Goal: Information Seeking & Learning: Learn about a topic

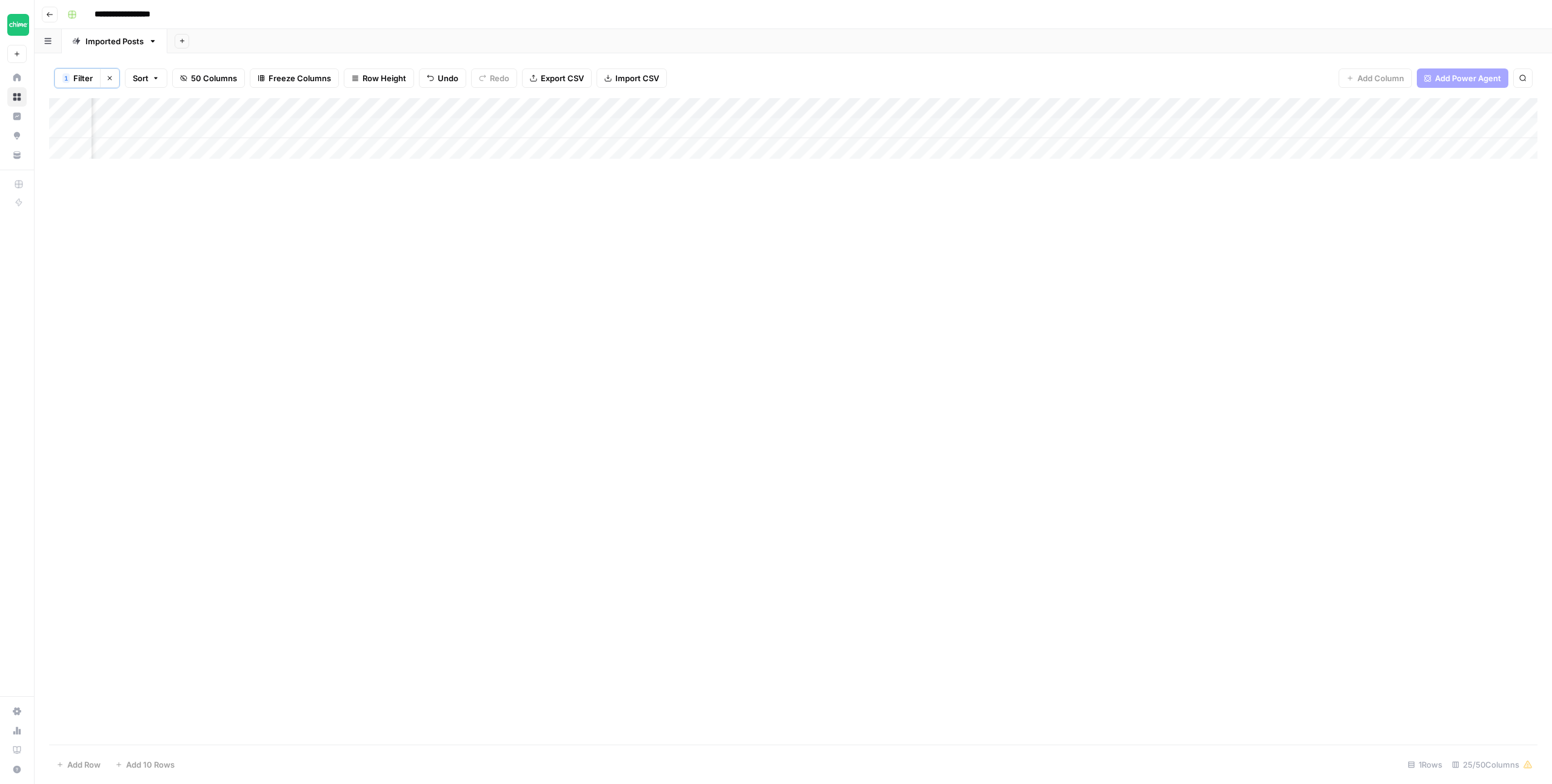
scroll to position [0, 755]
click at [930, 128] on div "Add Column" at bounding box center [793, 129] width 1489 height 61
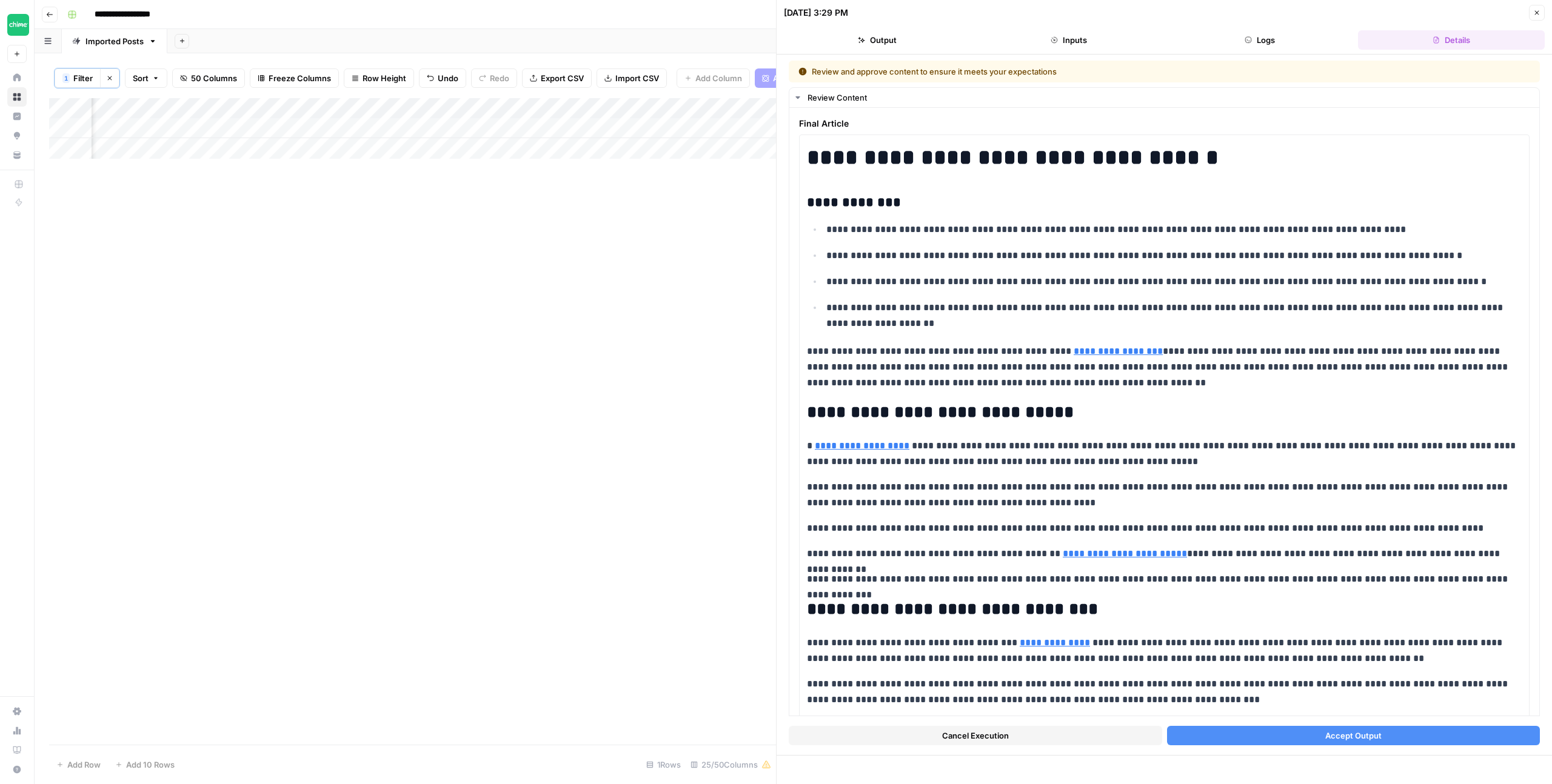
click at [1330, 732] on span "Accept Output" at bounding box center [1353, 735] width 56 height 12
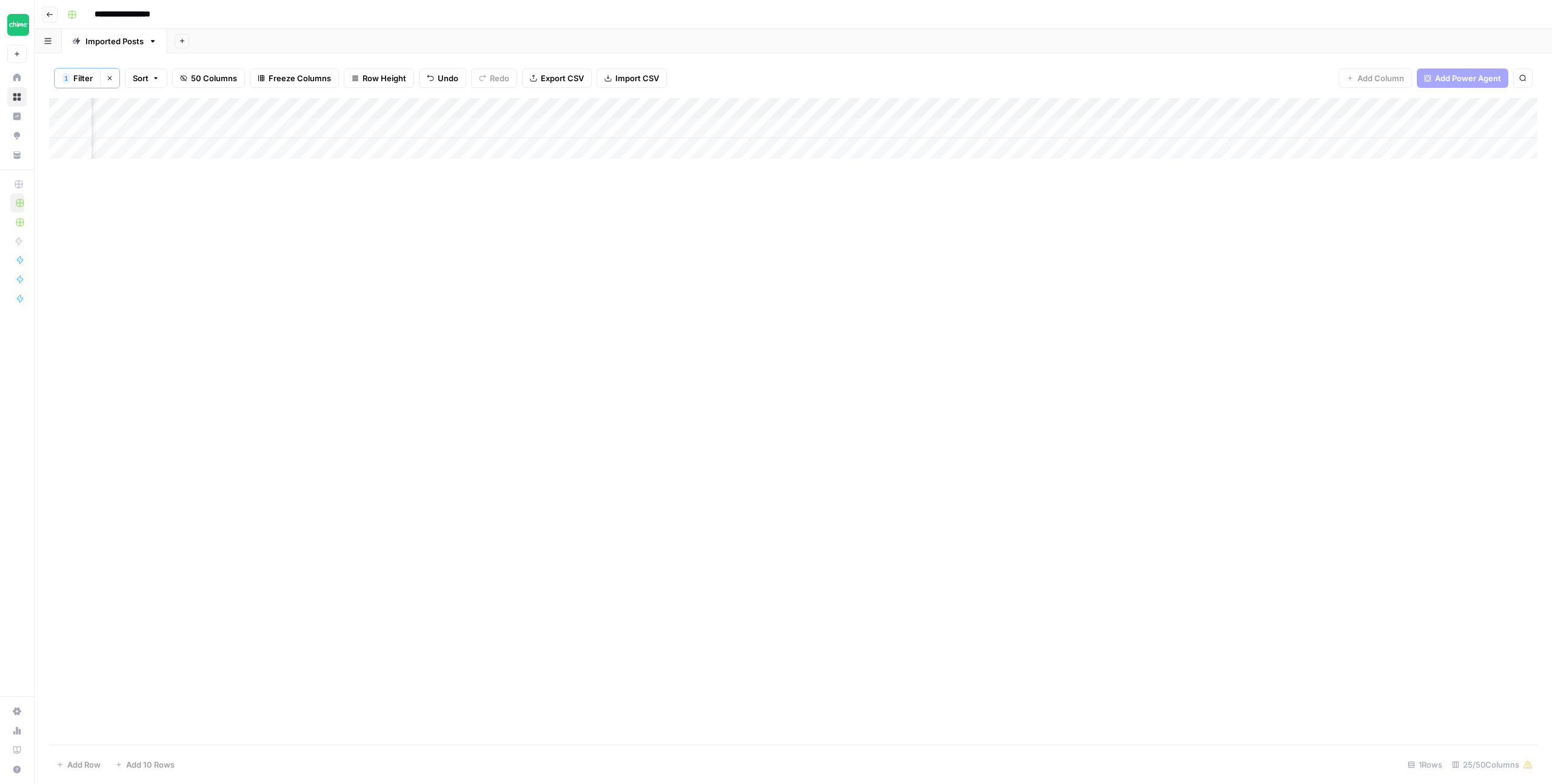
scroll to position [0, 141]
click at [377, 107] on div "Add Column" at bounding box center [793, 129] width 1489 height 61
click at [341, 232] on span "Filter" at bounding box center [354, 238] width 106 height 12
click at [444, 140] on input "everything-you-need-to-know-about" at bounding box center [520, 142] width 161 height 12
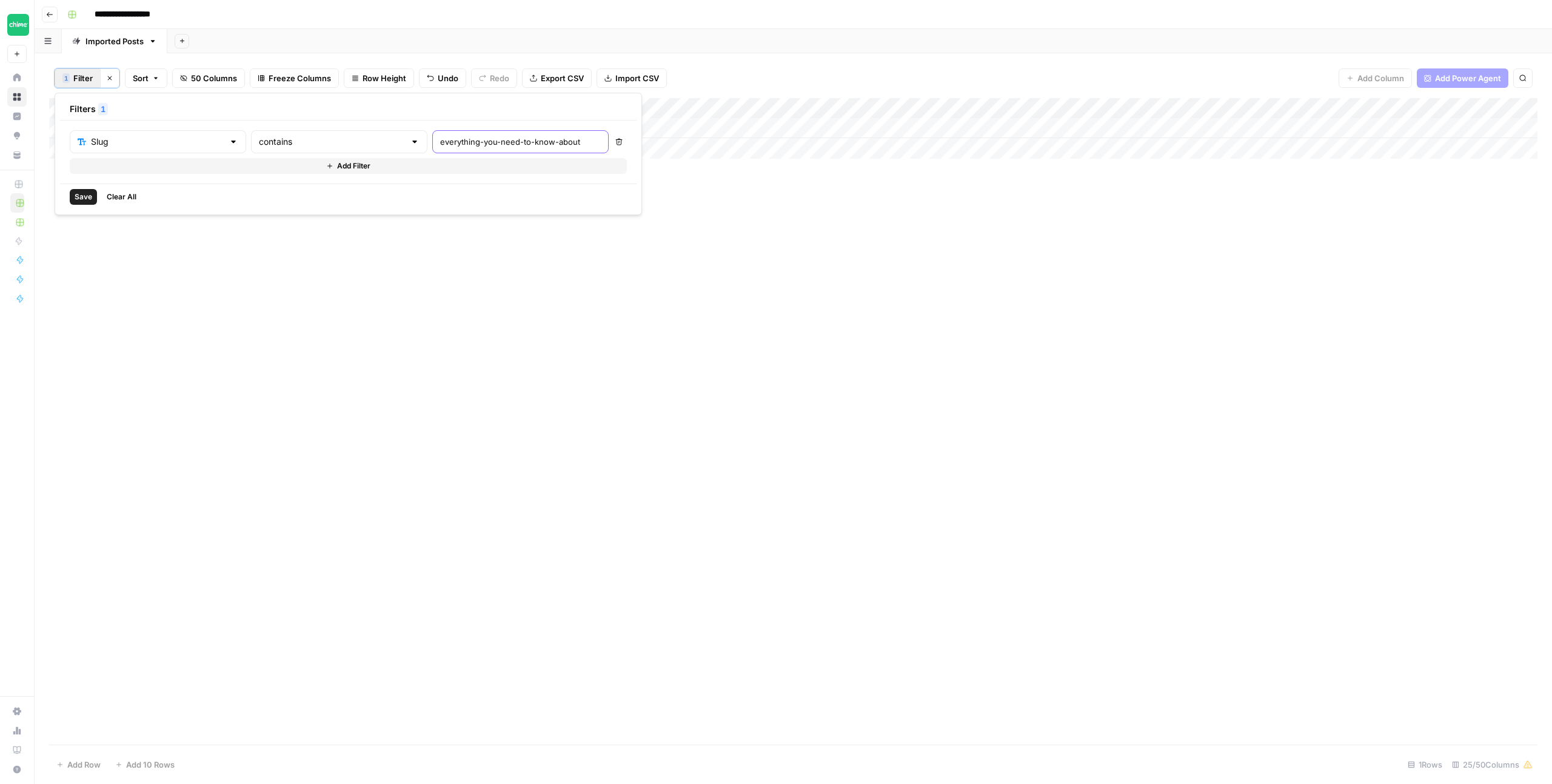
click at [444, 140] on input "everything-you-need-to-know-about" at bounding box center [520, 142] width 161 height 12
type input "how-to-use-a-secured"
click at [75, 190] on button "Save" at bounding box center [84, 197] width 27 height 16
click at [983, 128] on div "Add Column" at bounding box center [793, 129] width 1489 height 61
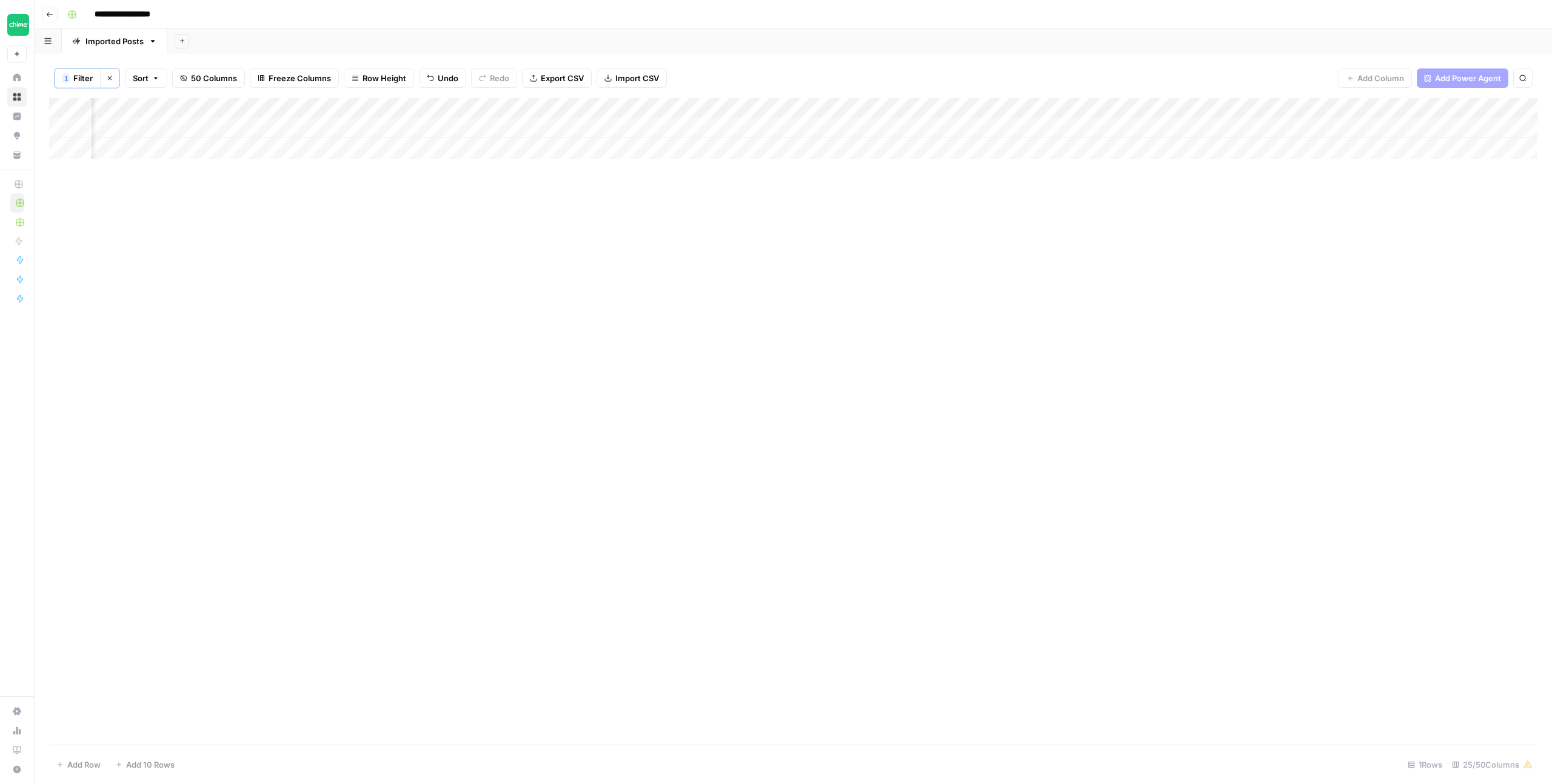
click at [1017, 122] on div "Add Column" at bounding box center [793, 129] width 1489 height 61
click at [1016, 126] on div "Add Column" at bounding box center [793, 129] width 1489 height 61
click at [978, 128] on textarea "**********" at bounding box center [1067, 129] width 194 height 17
click at [1130, 126] on textarea "**********" at bounding box center [1067, 129] width 194 height 17
type textarea "**********"
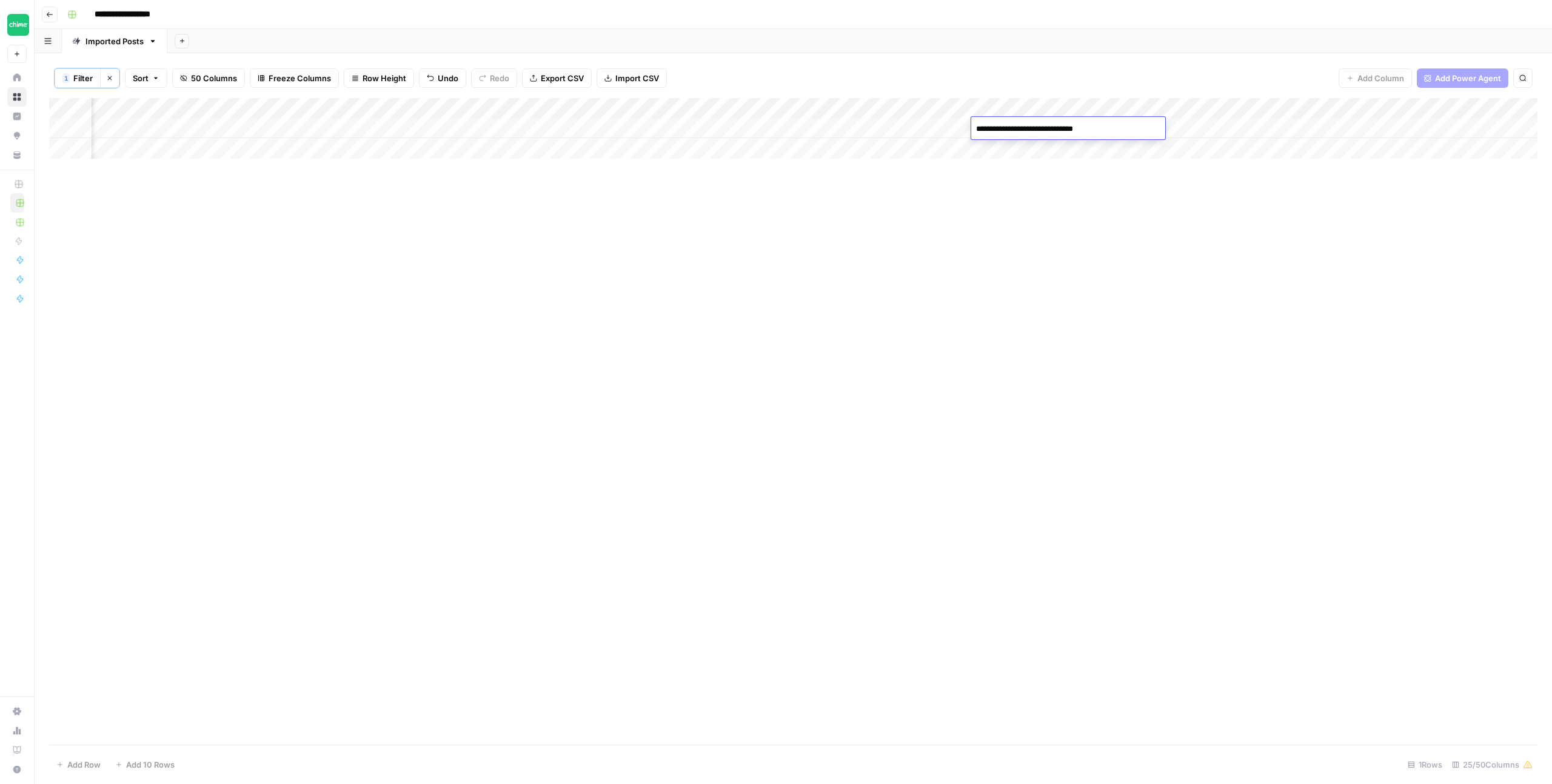
click at [1177, 219] on div "Add Column" at bounding box center [793, 421] width 1489 height 647
click at [1142, 124] on div "Add Column" at bounding box center [793, 129] width 1489 height 61
click at [1137, 126] on div "Add Column" at bounding box center [793, 129] width 1489 height 61
click at [1132, 188] on div "Add Column" at bounding box center [793, 421] width 1489 height 647
click at [1243, 126] on div "Add Column" at bounding box center [793, 129] width 1489 height 61
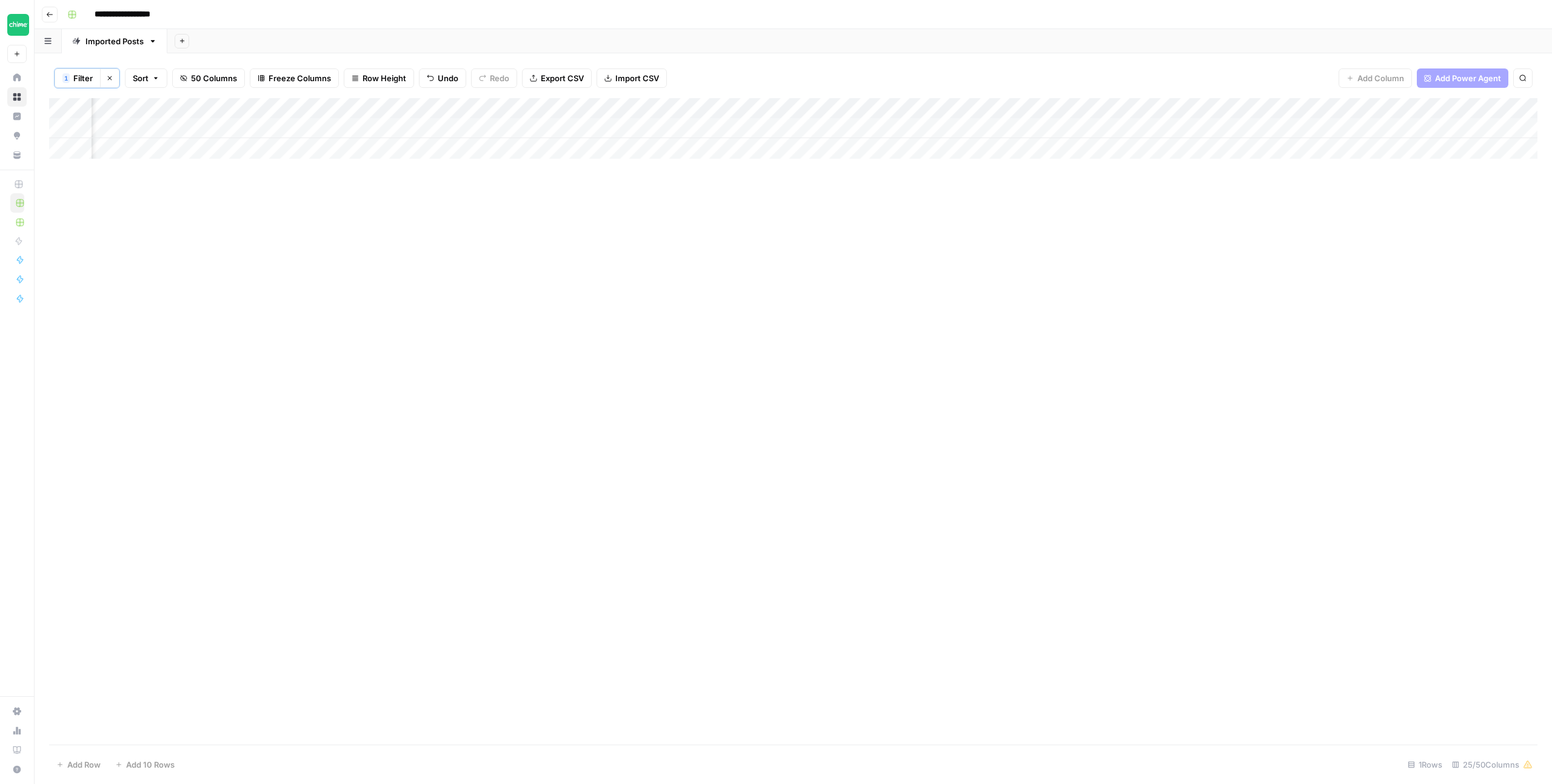
scroll to position [0, 1172]
click at [946, 276] on div "Add Column" at bounding box center [793, 421] width 1489 height 647
click at [733, 249] on div "Add Column" at bounding box center [793, 421] width 1489 height 647
click at [713, 256] on div "Add Column" at bounding box center [793, 421] width 1489 height 647
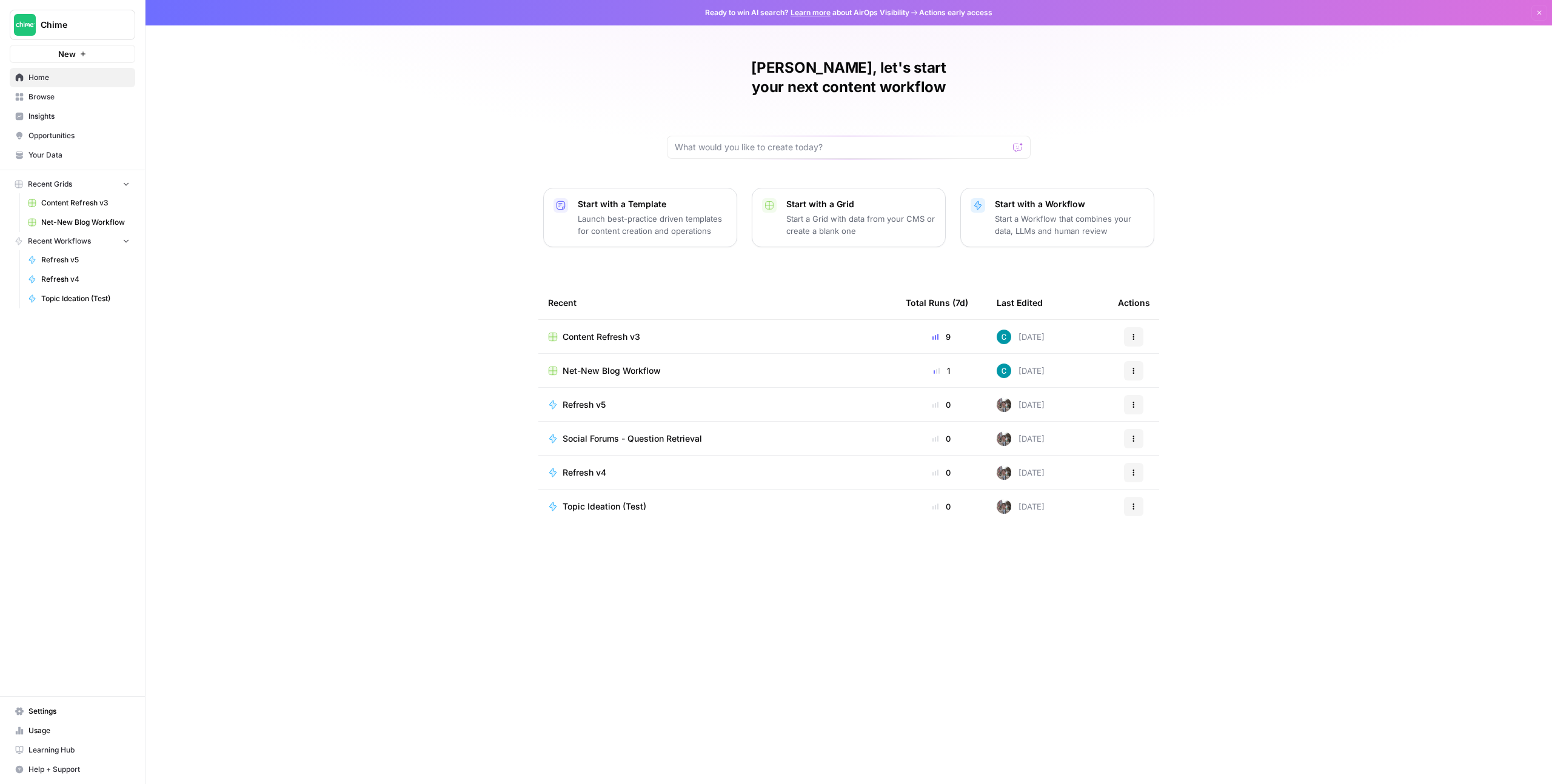
click at [89, 120] on span "Insights" at bounding box center [79, 116] width 101 height 11
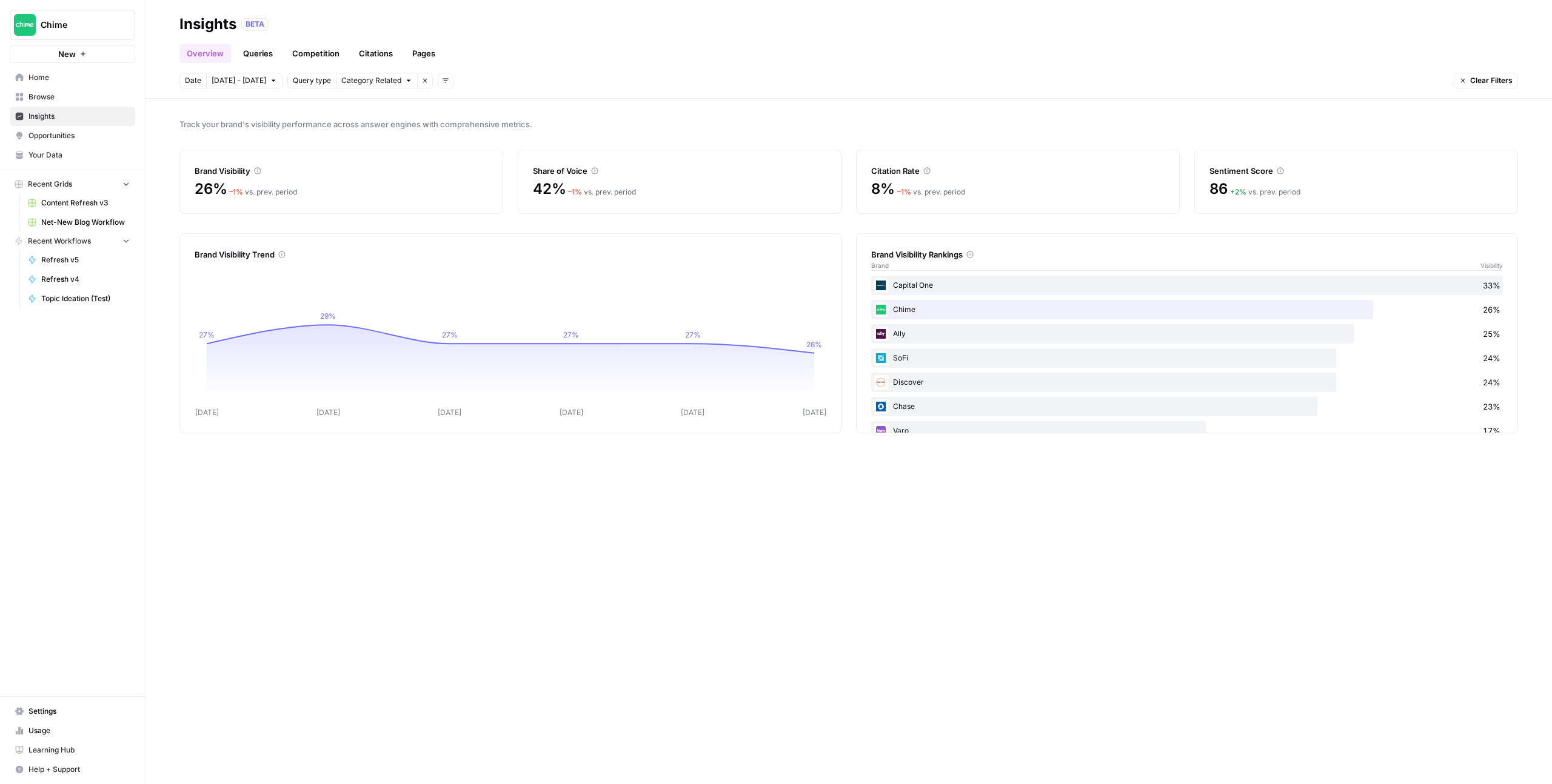
click at [261, 56] on link "Queries" at bounding box center [258, 53] width 44 height 19
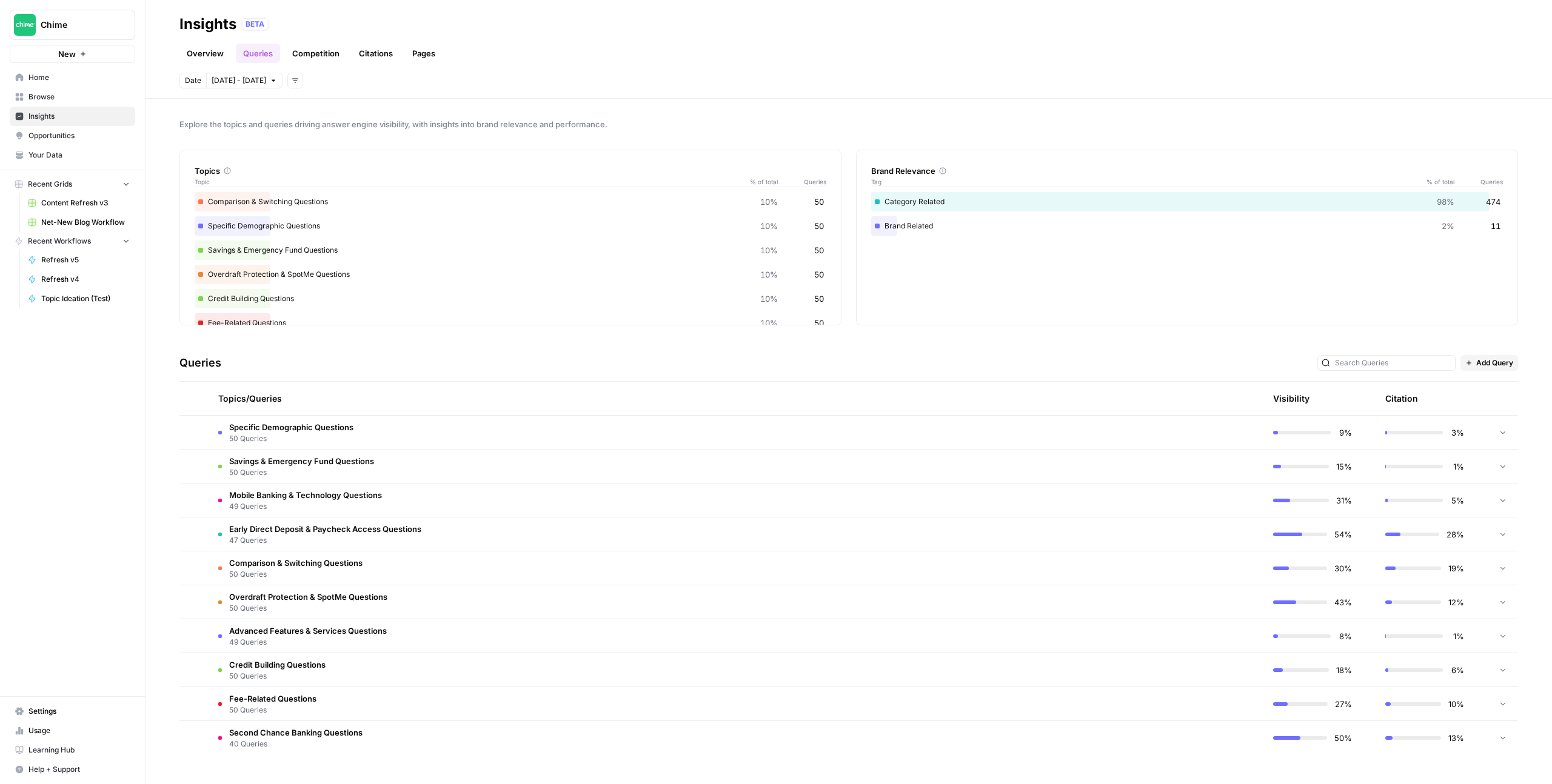
click at [208, 44] on link "Overview" at bounding box center [205, 53] width 52 height 19
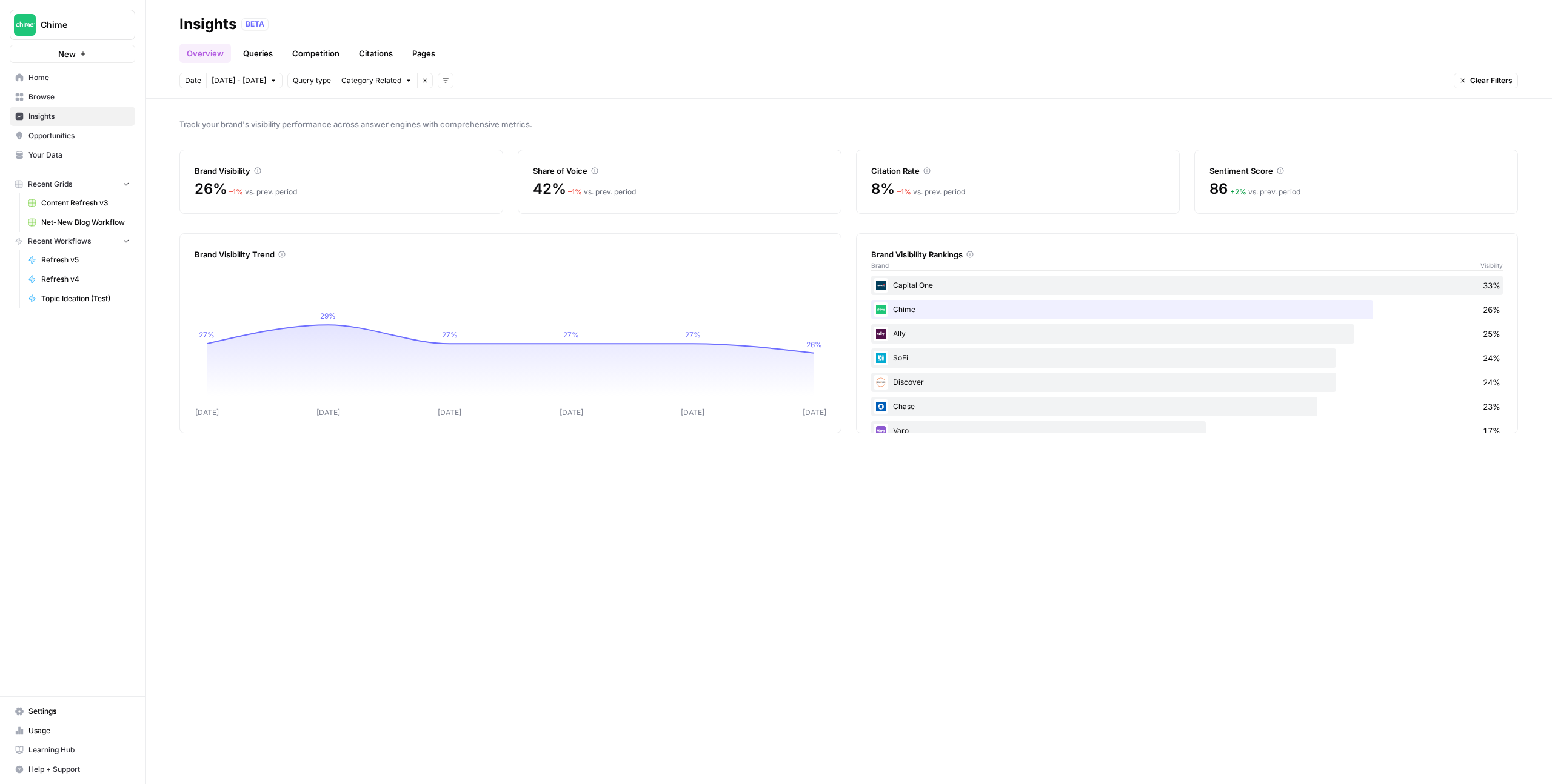
click at [932, 287] on div "Capital One 33%" at bounding box center [1187, 286] width 632 height 19
click at [442, 77] on icon "button" at bounding box center [445, 80] width 7 height 7
click at [456, 120] on span "Platform" at bounding box center [455, 124] width 32 height 12
click at [516, 80] on span "Select platform" at bounding box center [509, 80] width 52 height 11
click at [524, 120] on span "ChatGPT" at bounding box center [523, 124] width 61 height 12
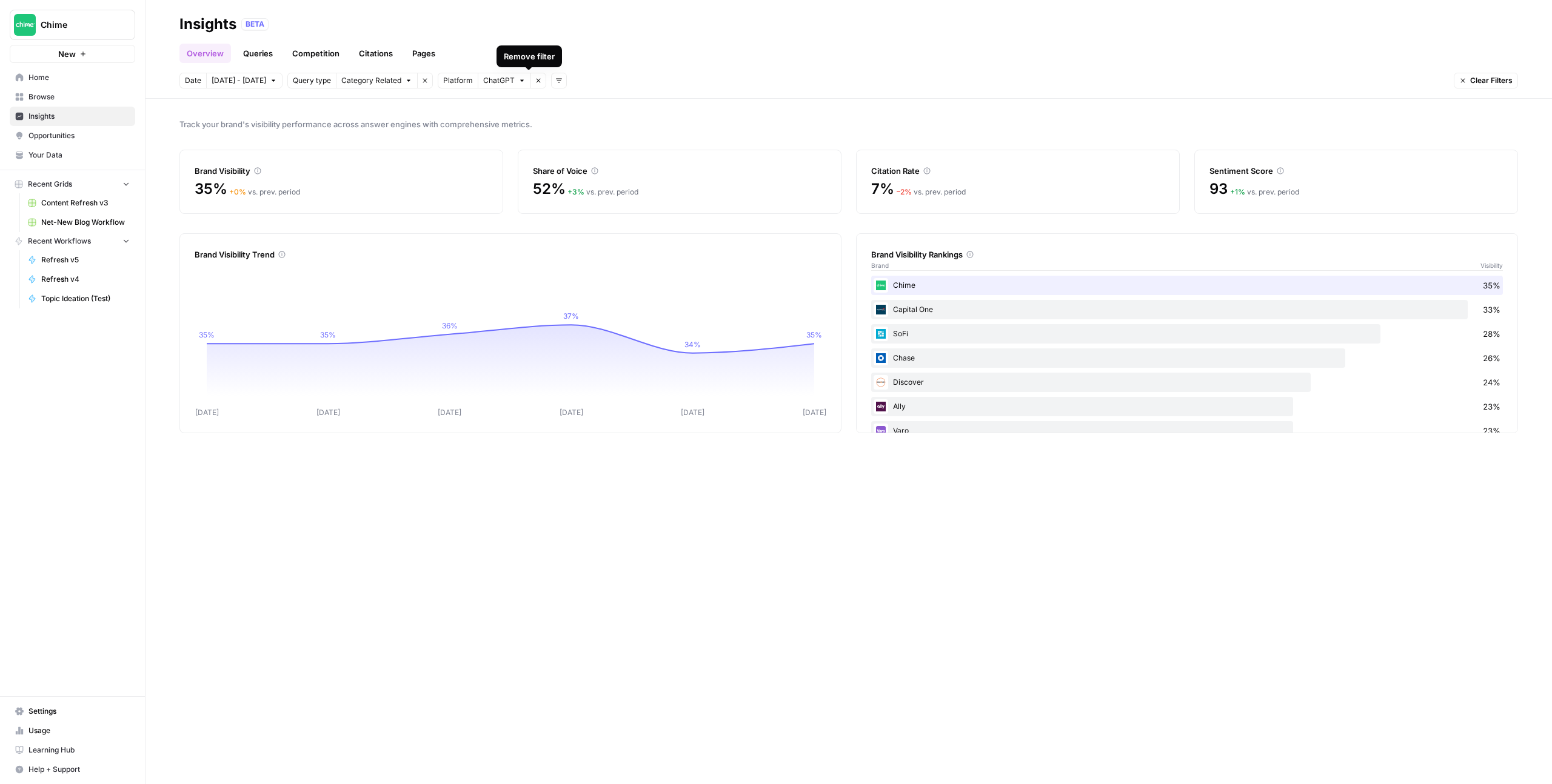
click at [534, 83] on icon "button" at bounding box center [538, 80] width 7 height 7
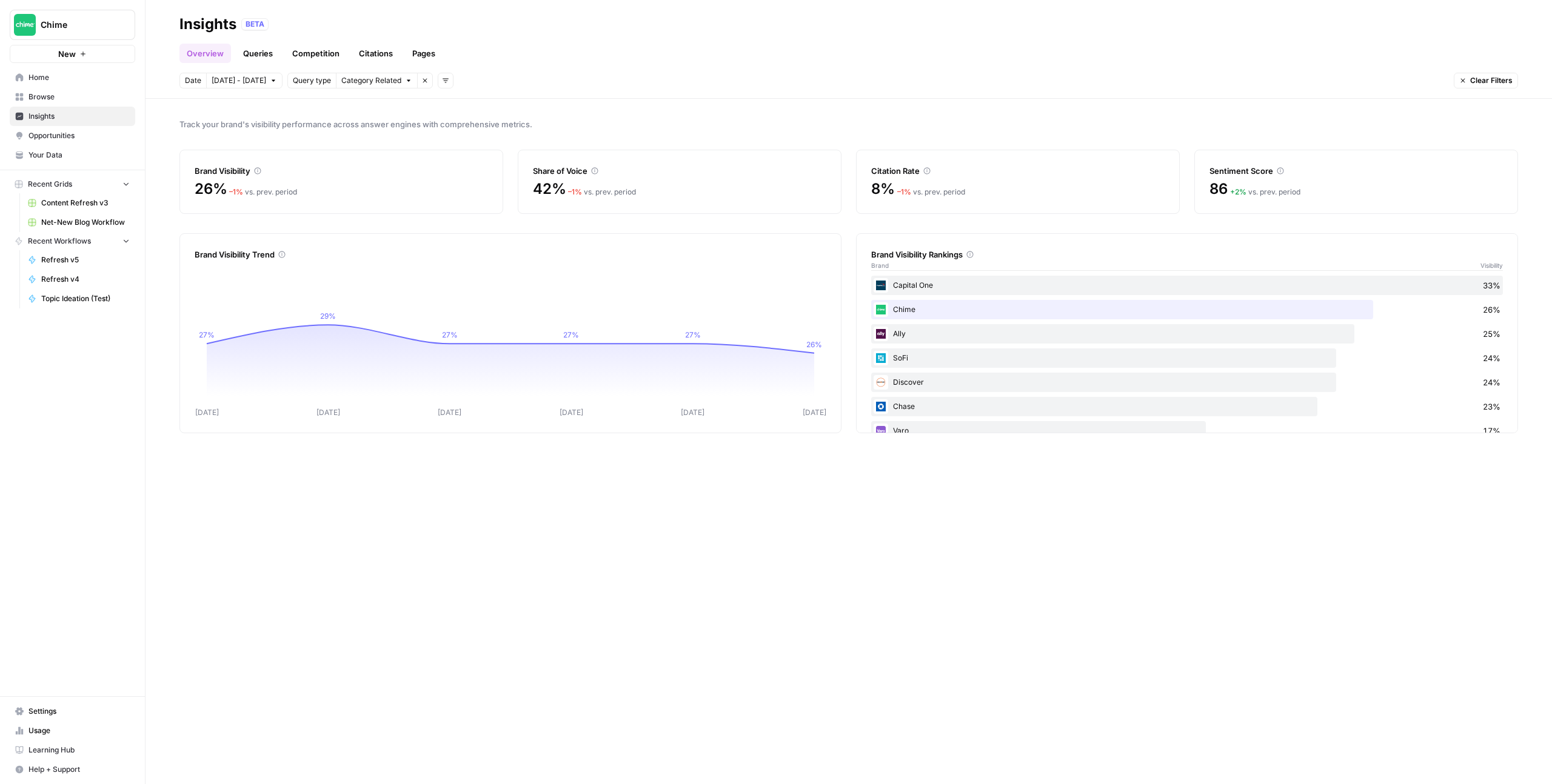
click at [924, 284] on div "Capital One 33%" at bounding box center [1187, 286] width 632 height 19
click at [901, 336] on div "Ally 25%" at bounding box center [1187, 334] width 632 height 19
click at [317, 56] on link "Competition" at bounding box center [315, 53] width 62 height 19
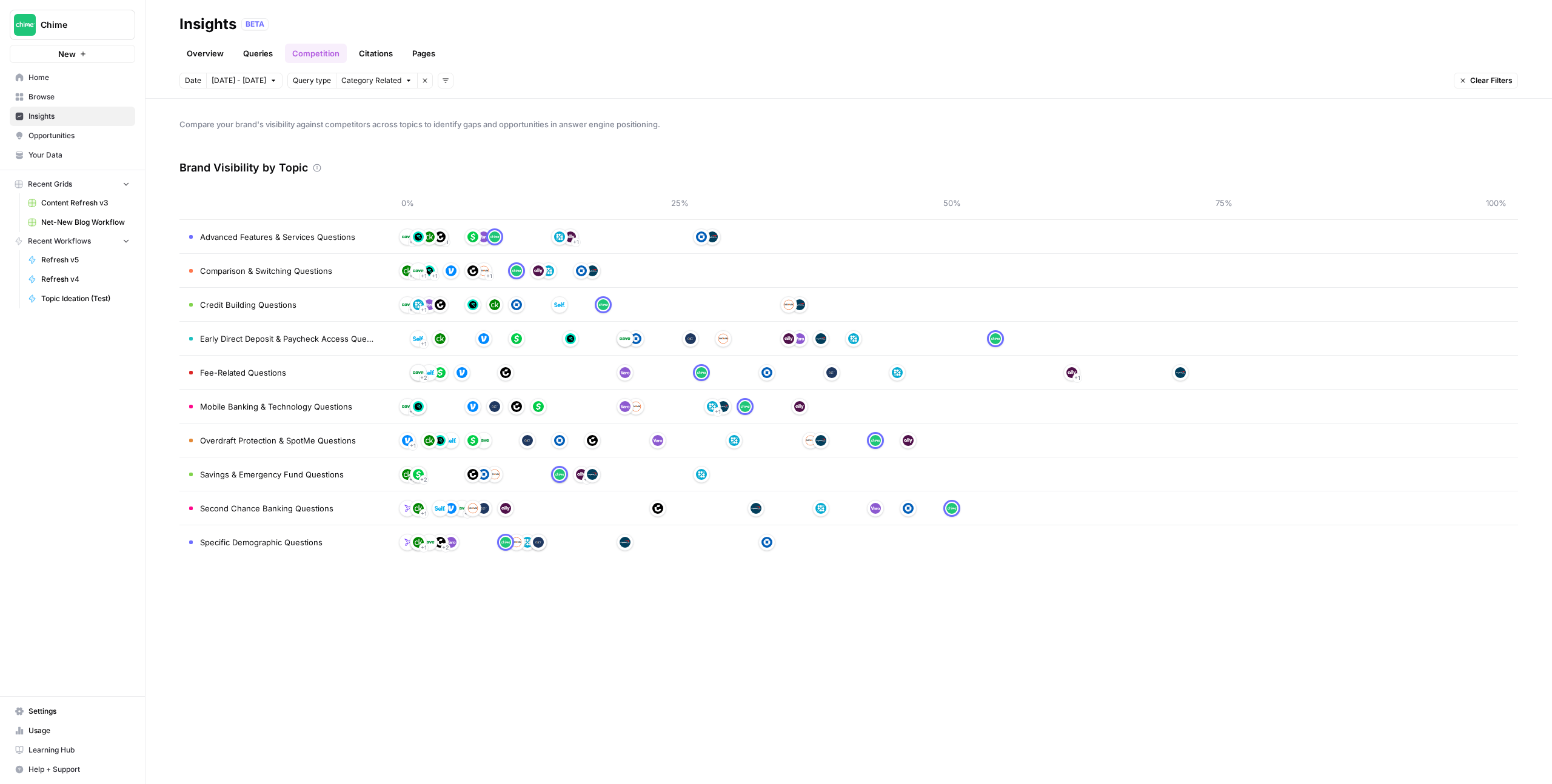
click at [196, 52] on link "Overview" at bounding box center [205, 53] width 52 height 19
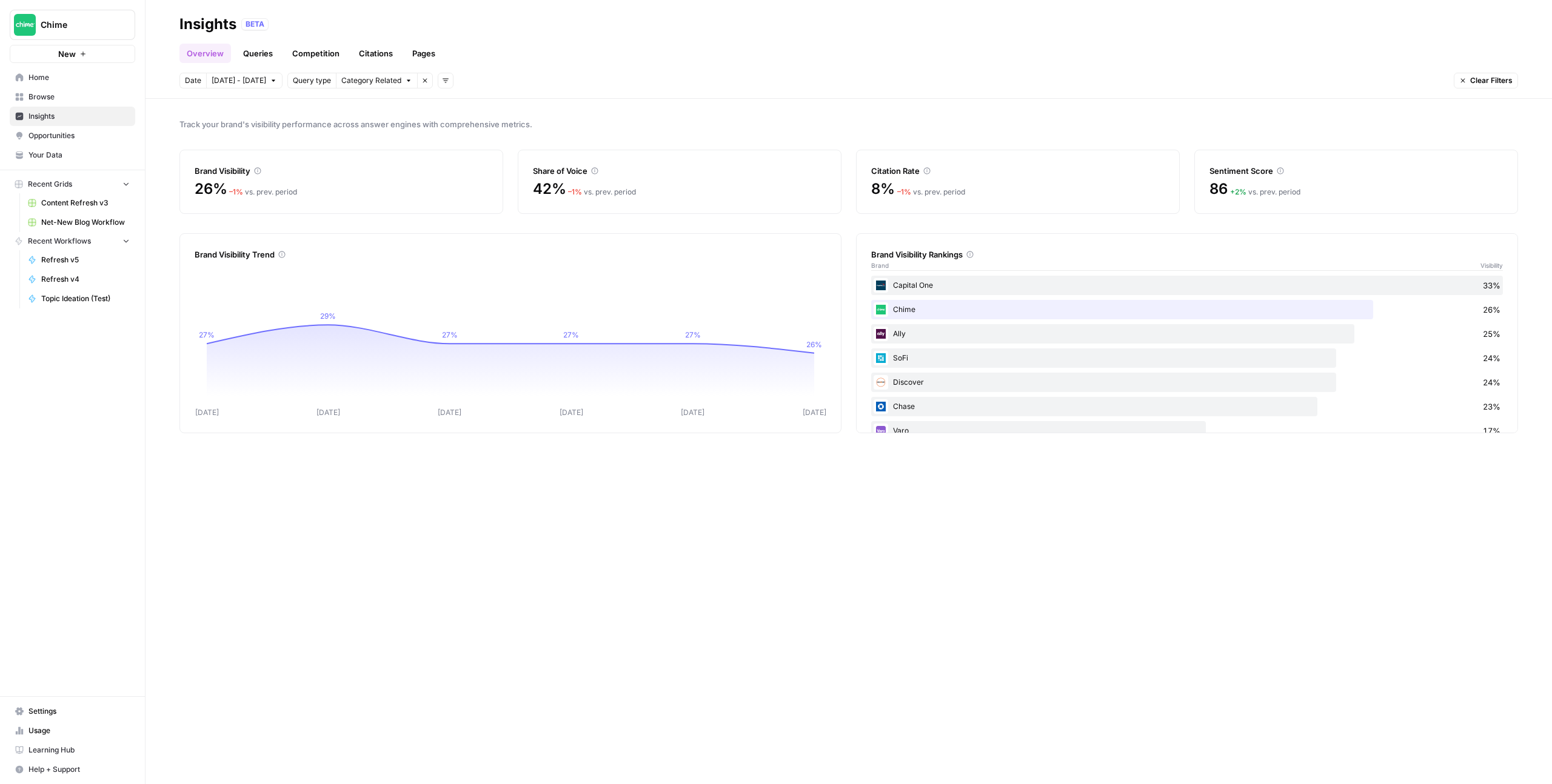
click at [264, 52] on link "Queries" at bounding box center [258, 53] width 44 height 19
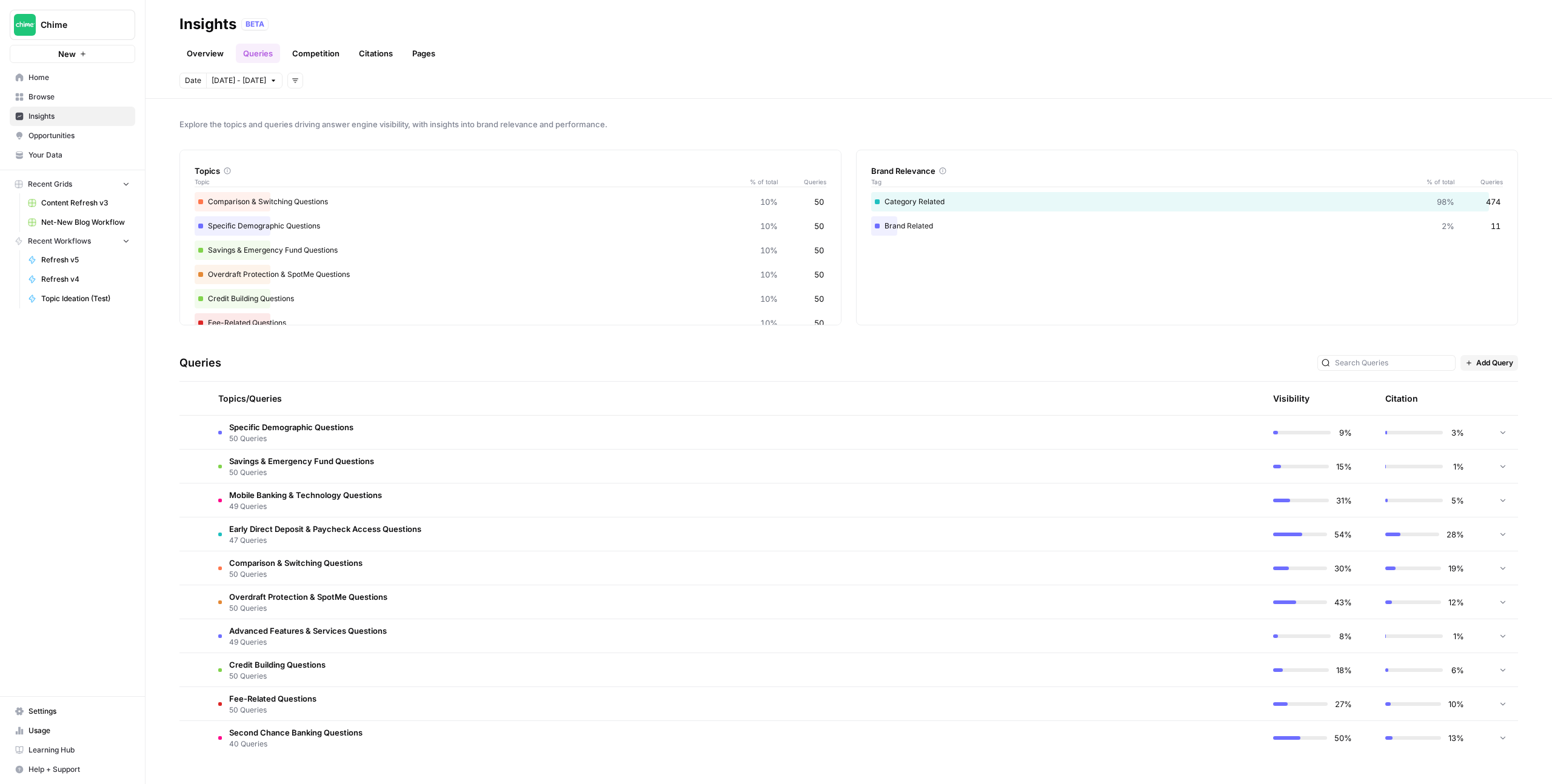
click at [422, 430] on td "Specific Demographic Questions 50 Queries" at bounding box center [678, 432] width 940 height 33
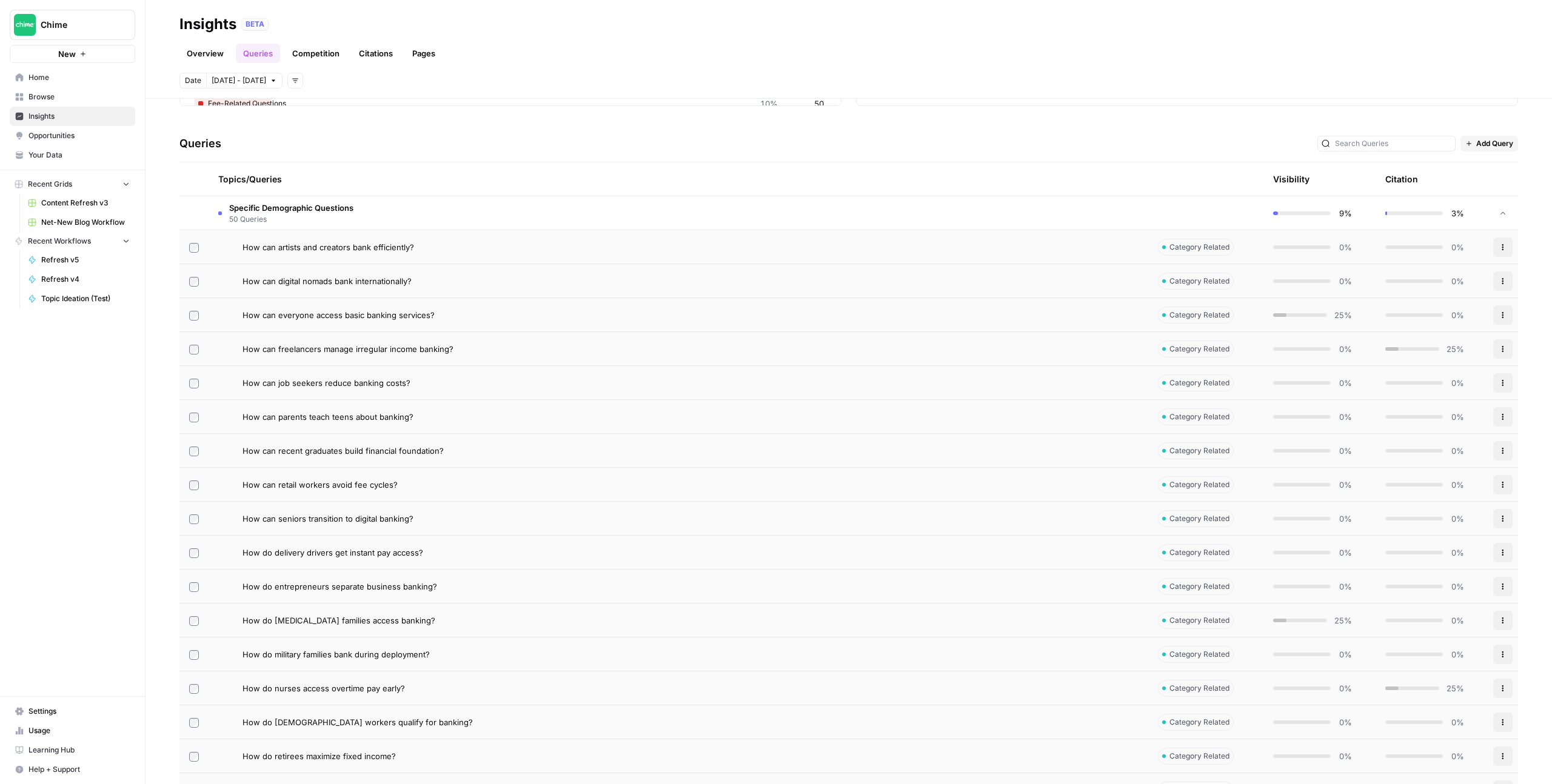
scroll to position [221, 0]
click at [464, 213] on td "Specific Demographic Questions 50 Queries" at bounding box center [678, 210] width 940 height 33
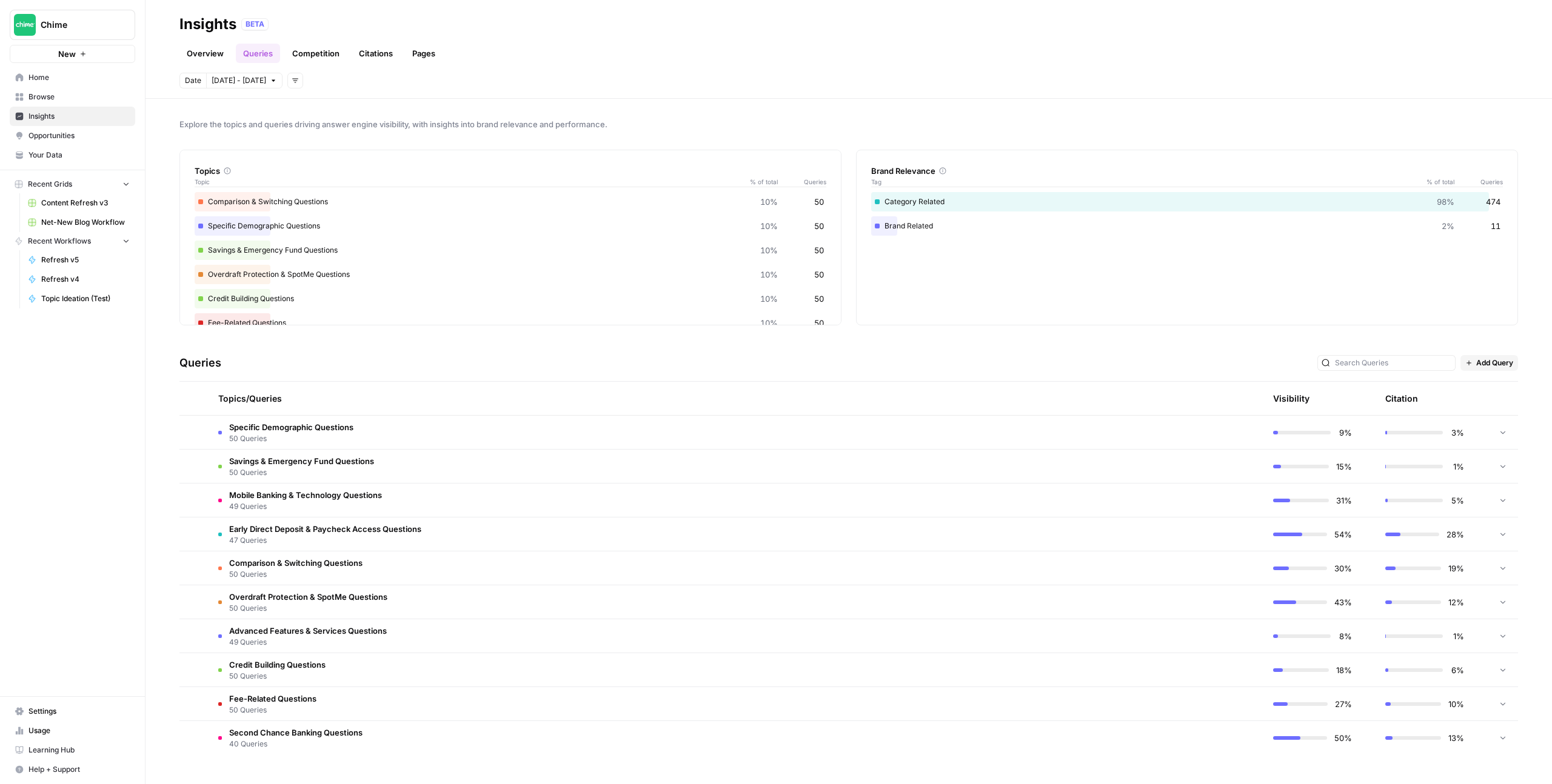
click at [312, 57] on link "Competition" at bounding box center [315, 53] width 62 height 19
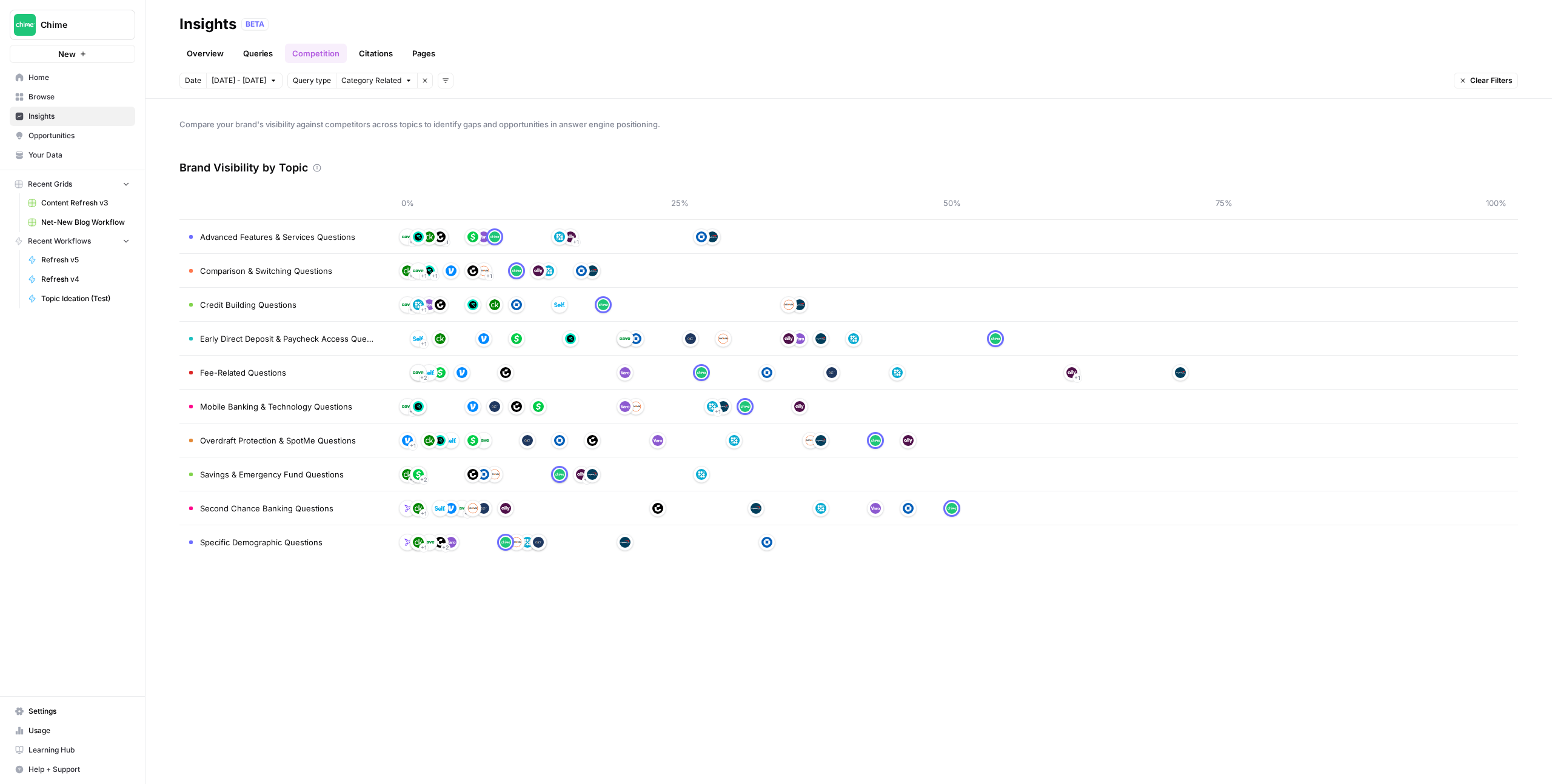
click at [388, 240] on td "+ 2 + 1 + 1" at bounding box center [952, 236] width 1132 height 33
click at [214, 60] on link "Overview" at bounding box center [205, 53] width 52 height 19
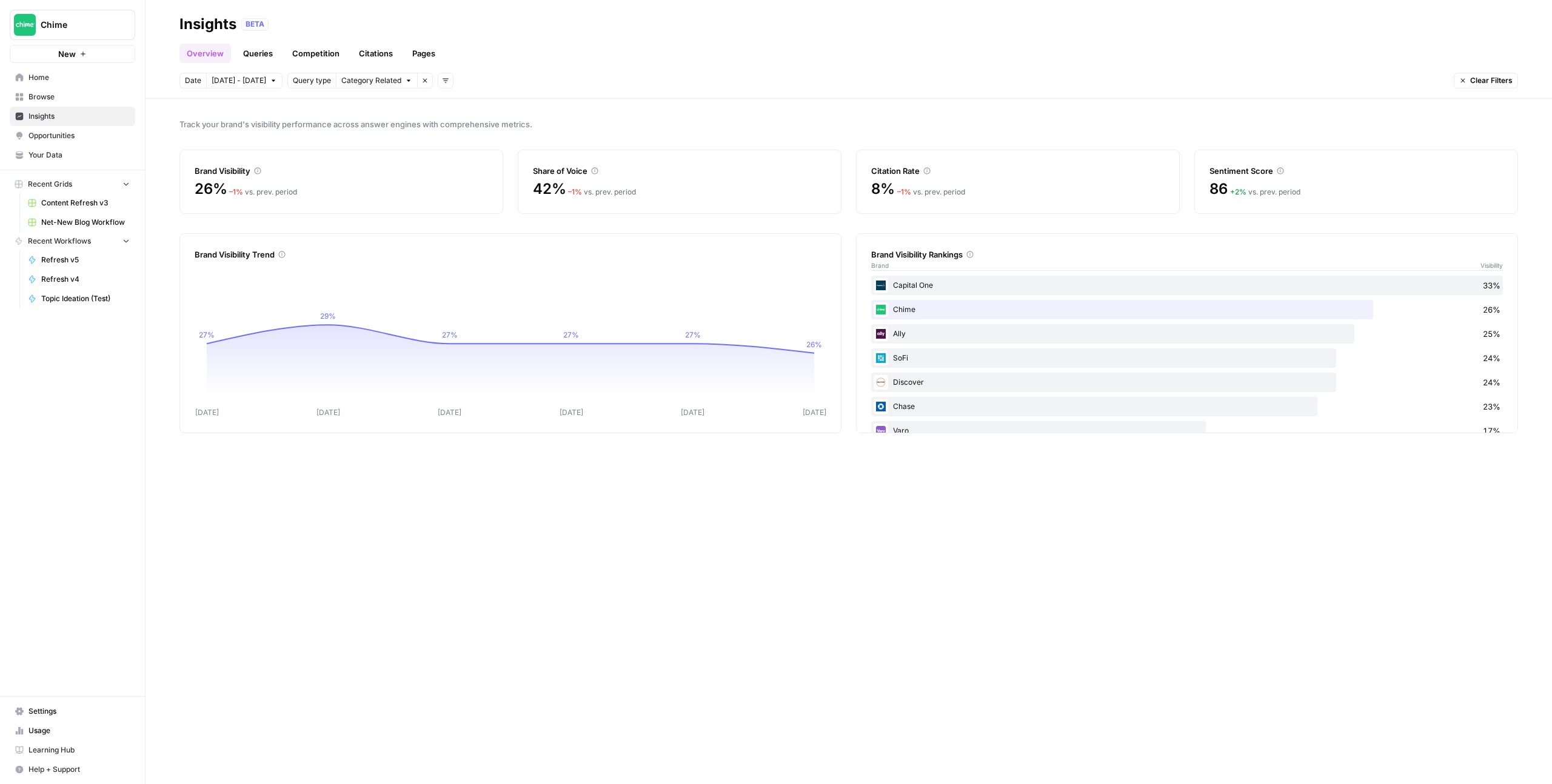
click at [258, 78] on span "[DATE] - [DATE]" at bounding box center [239, 80] width 54 height 11
drag, startPoint x: 1307, startPoint y: 546, endPoint x: 1319, endPoint y: 543, distance: 12.4
click at [1306, 546] on div "Track your brand's visibility performance across answer engines with comprehens…" at bounding box center [849, 442] width 1406 height 685
click at [361, 55] on link "Citations" at bounding box center [376, 53] width 49 height 19
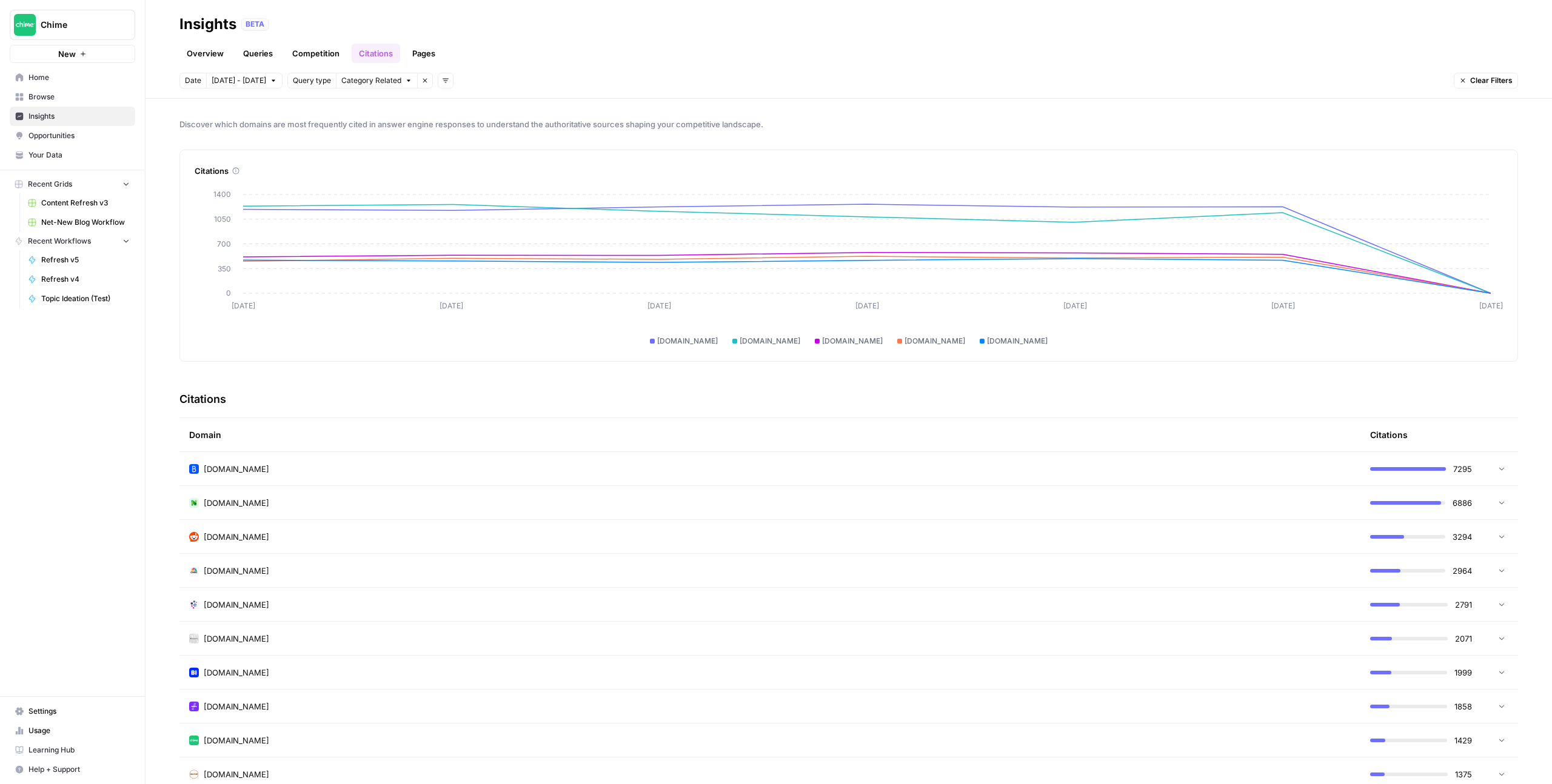
click at [1507, 469] on td at bounding box center [1500, 468] width 36 height 33
click at [1205, 503] on div "[URL][DOMAIN_NAME] Go to page" at bounding box center [779, 503] width 1142 height 14
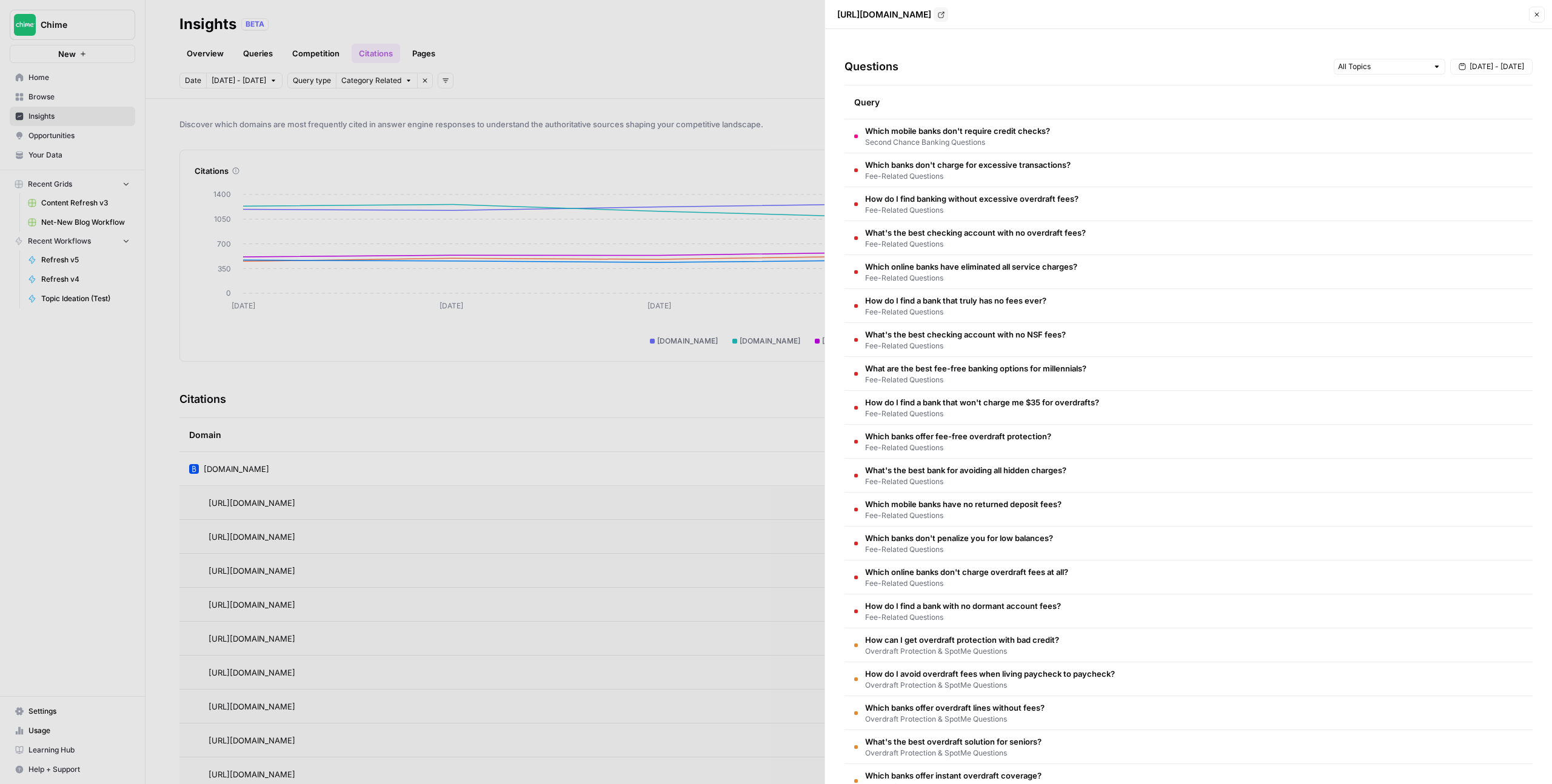
click at [1531, 17] on button "Close" at bounding box center [1536, 14] width 16 height 16
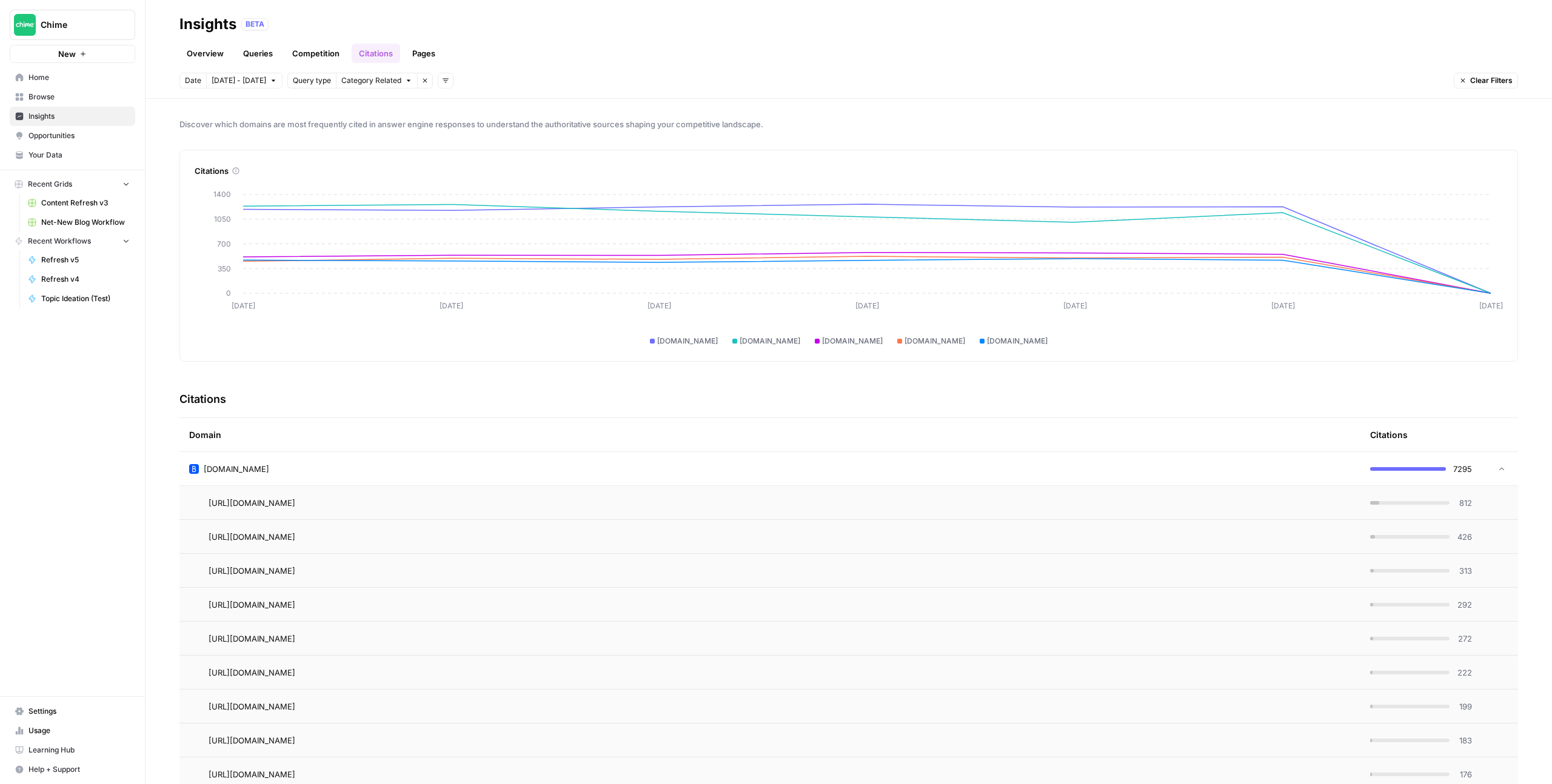
click at [1259, 467] on div "[DOMAIN_NAME]" at bounding box center [770, 469] width 1161 height 12
click at [210, 50] on link "Overview" at bounding box center [205, 53] width 52 height 19
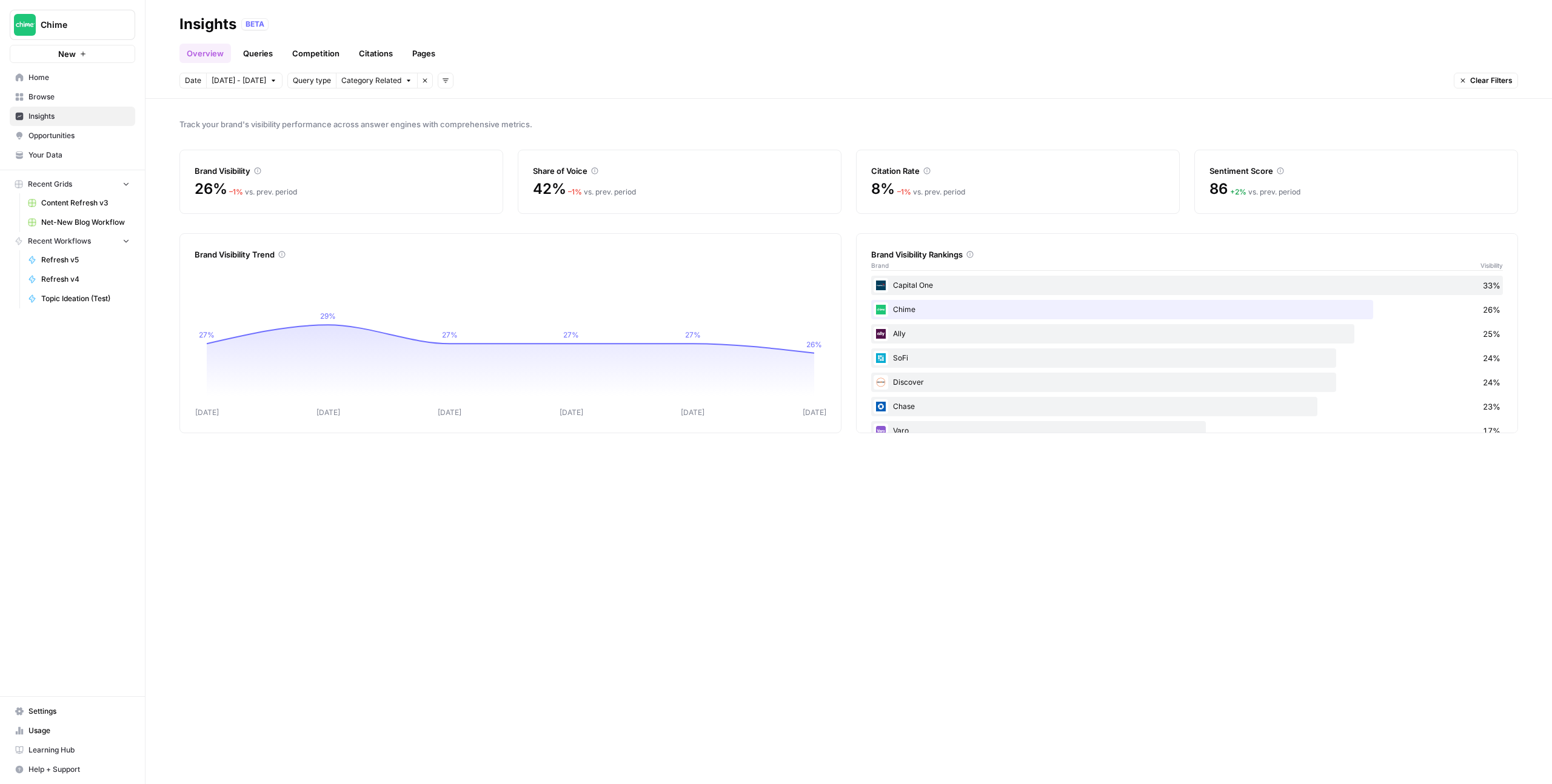
click at [377, 53] on link "Citations" at bounding box center [376, 53] width 49 height 19
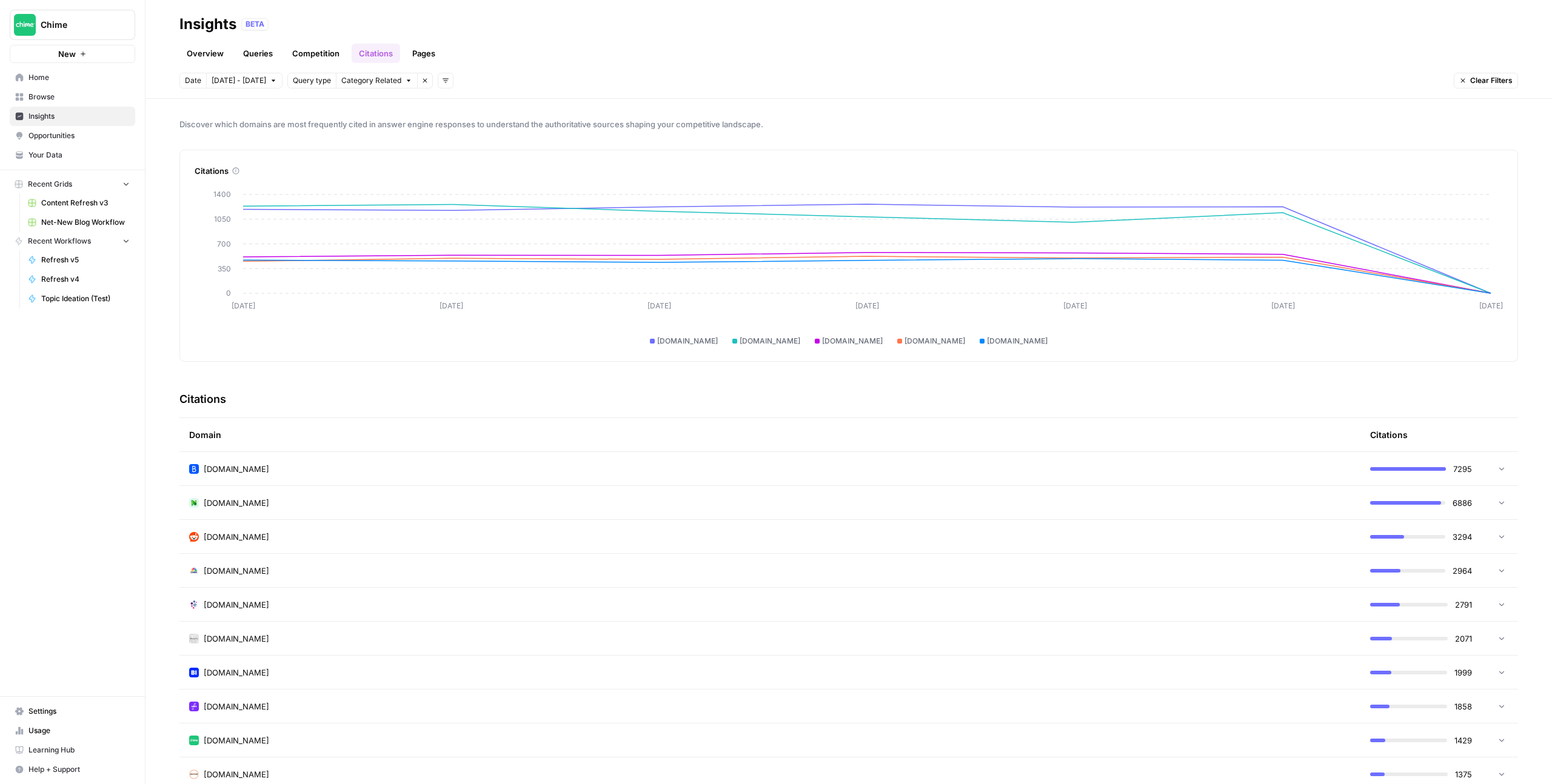
click at [673, 476] on td "[DOMAIN_NAME]" at bounding box center [770, 468] width 1181 height 33
click at [208, 50] on link "Overview" at bounding box center [205, 53] width 52 height 19
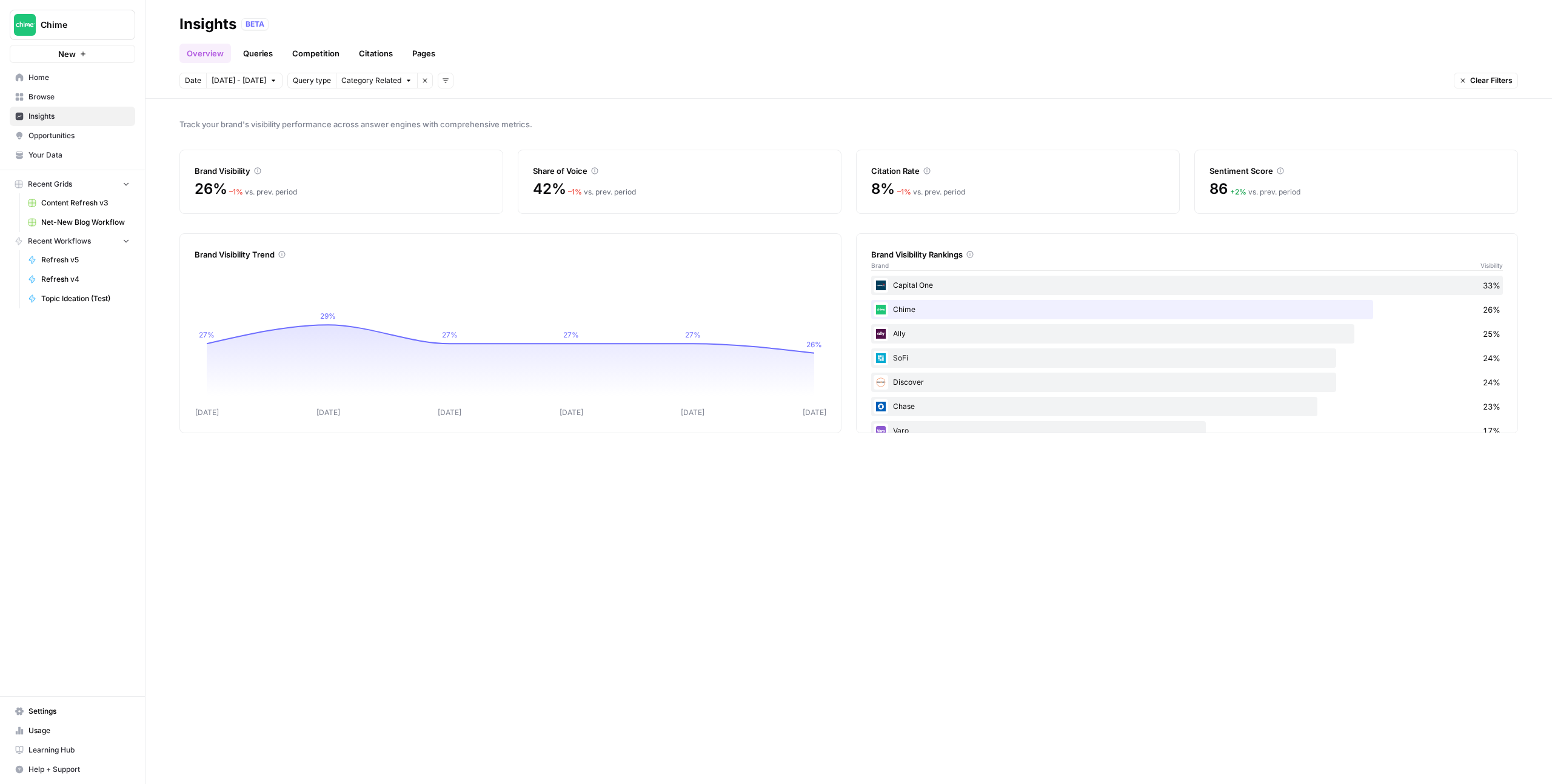
click at [998, 253] on div "Brand Visibility Rankings" at bounding box center [1187, 254] width 632 height 12
click at [385, 52] on link "Citations" at bounding box center [376, 53] width 49 height 19
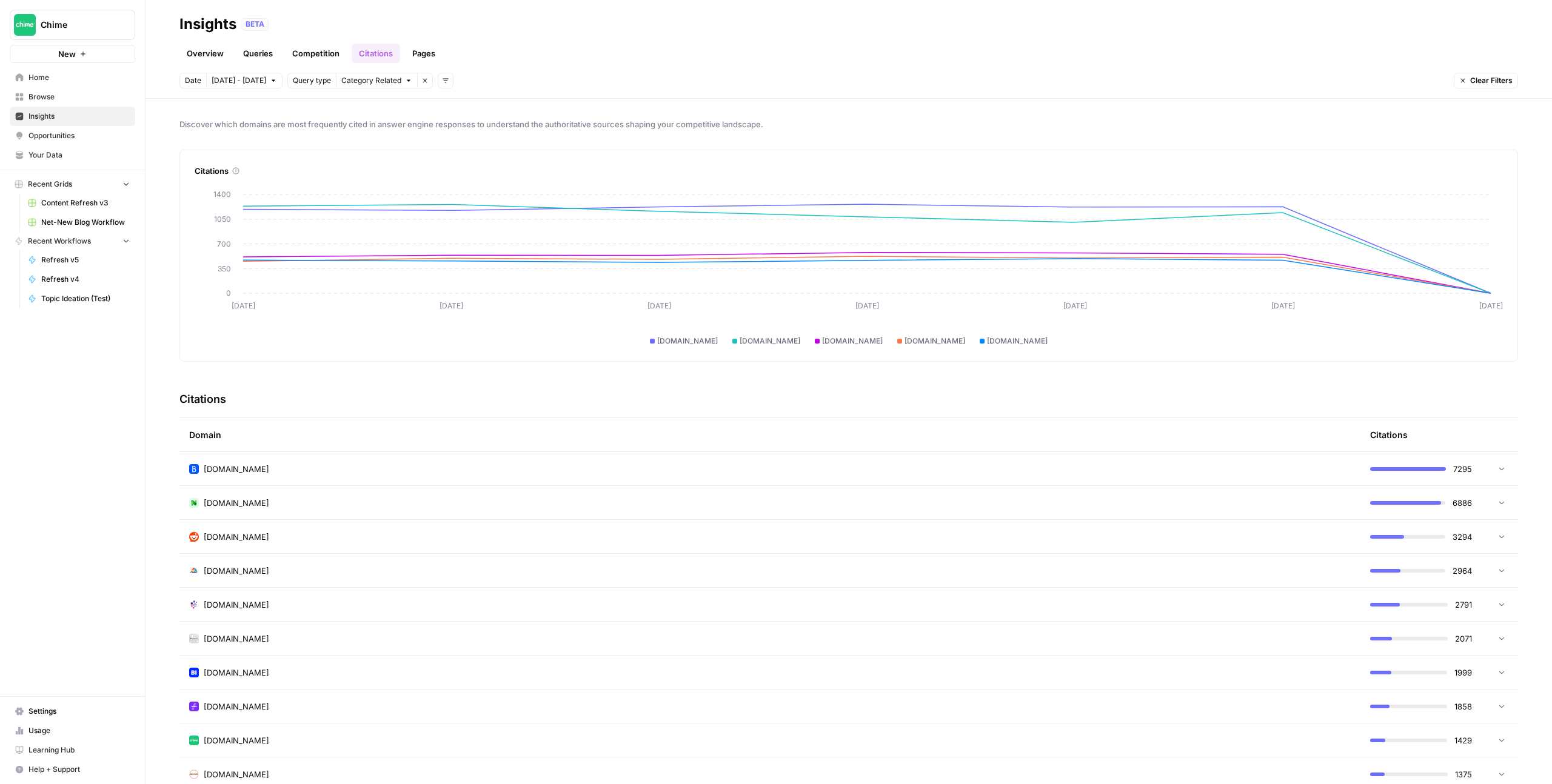
click at [747, 475] on td "[DOMAIN_NAME]" at bounding box center [770, 468] width 1181 height 33
click at [709, 472] on div "[DOMAIN_NAME]" at bounding box center [770, 469] width 1161 height 12
click at [258, 59] on link "Queries" at bounding box center [258, 53] width 44 height 19
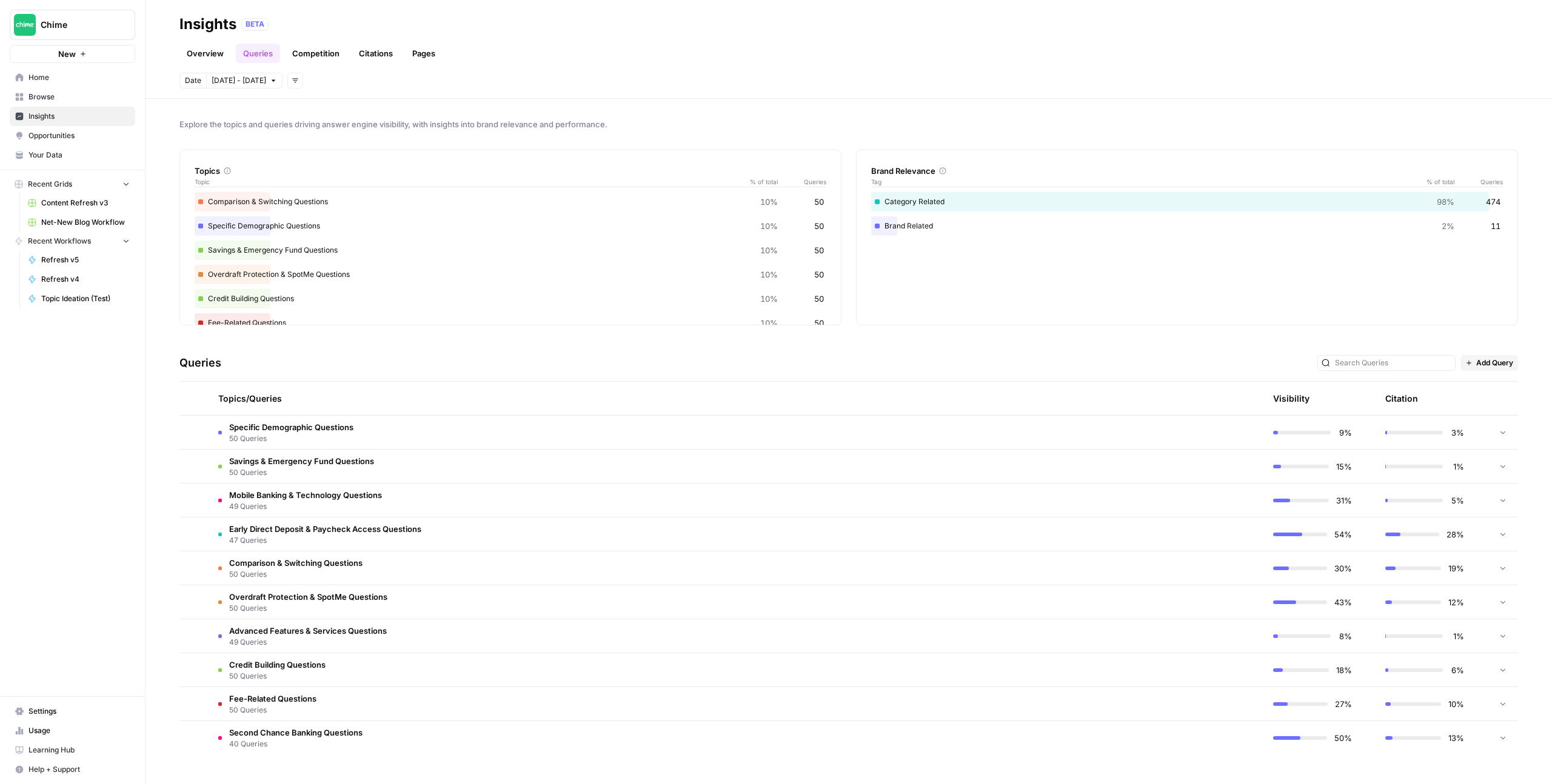
click at [894, 421] on td "Specific Demographic Questions 50 Queries" at bounding box center [678, 432] width 940 height 33
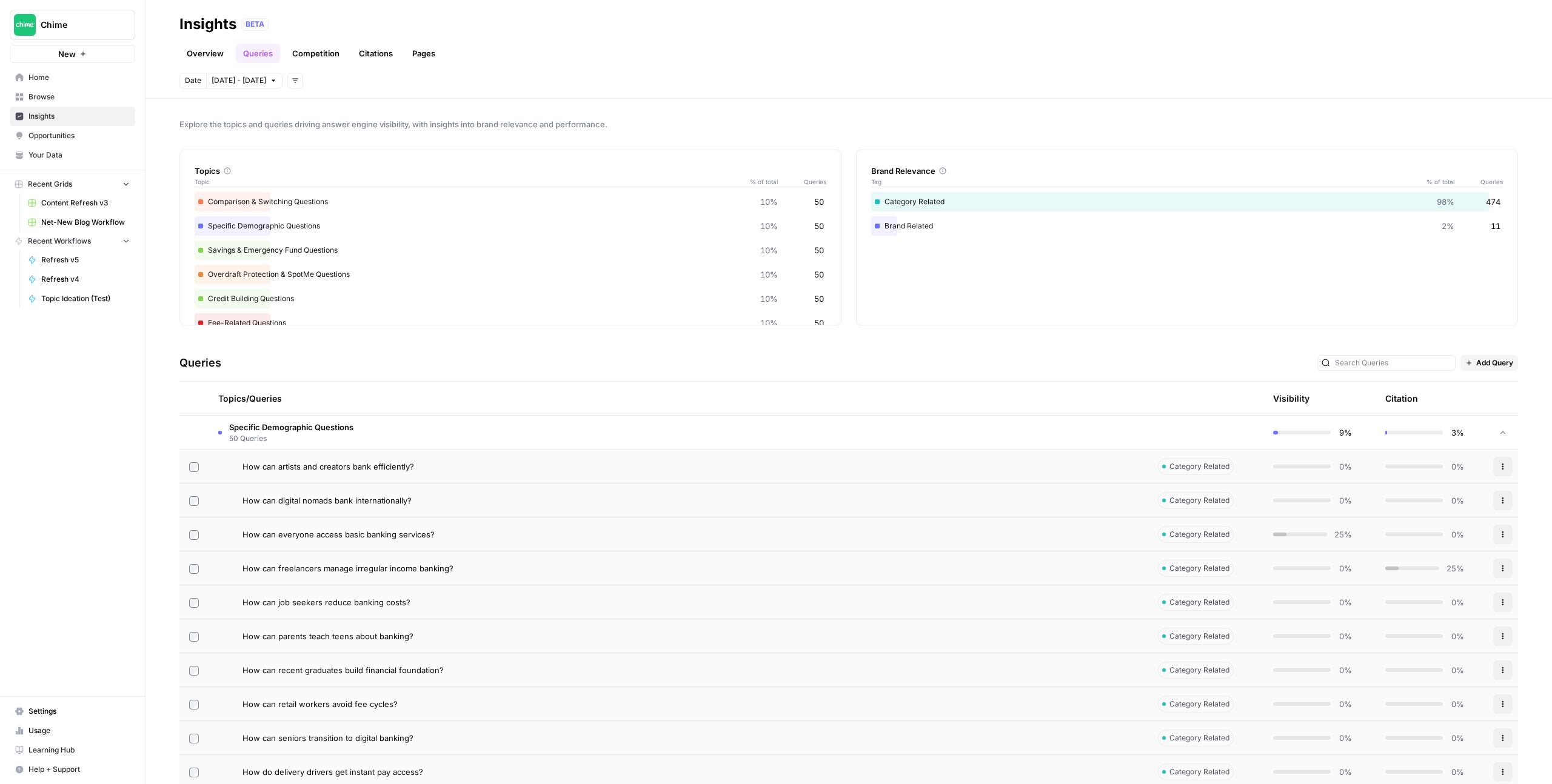
click at [854, 431] on td "Specific Demographic Questions 50 Queries" at bounding box center [678, 432] width 940 height 33
